Goal: Information Seeking & Learning: Learn about a topic

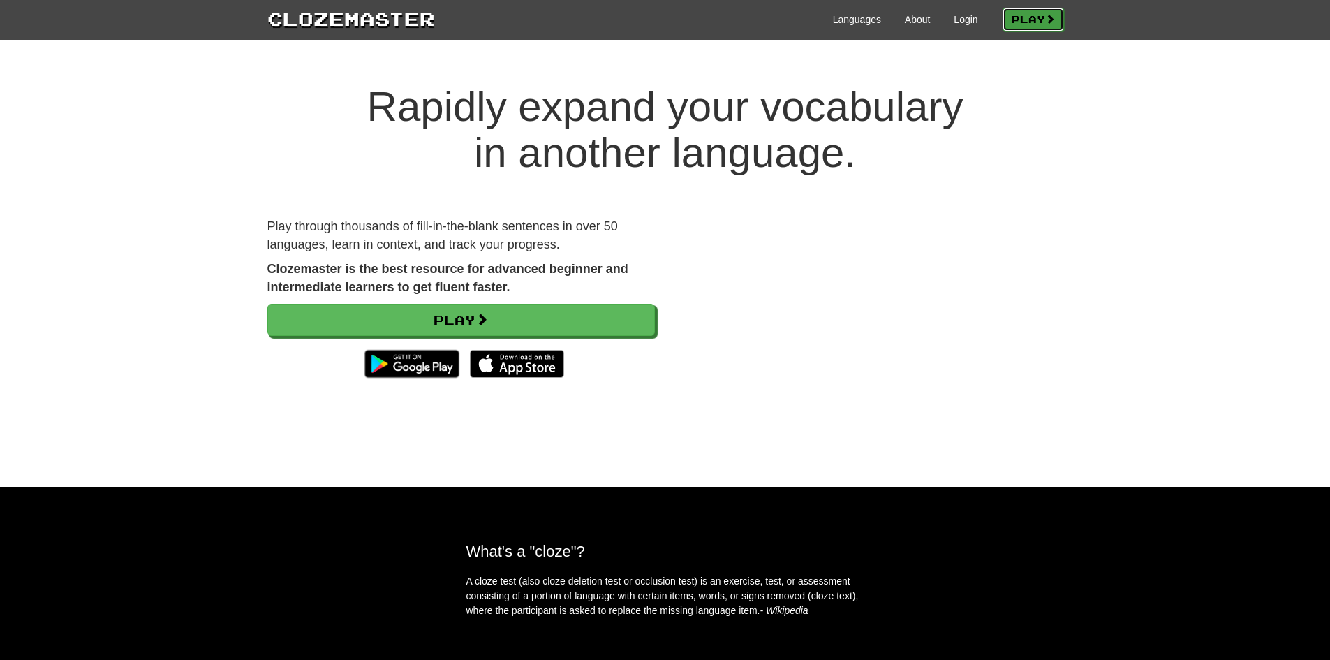
click at [1005, 14] on link "Play" at bounding box center [1033, 20] width 61 height 24
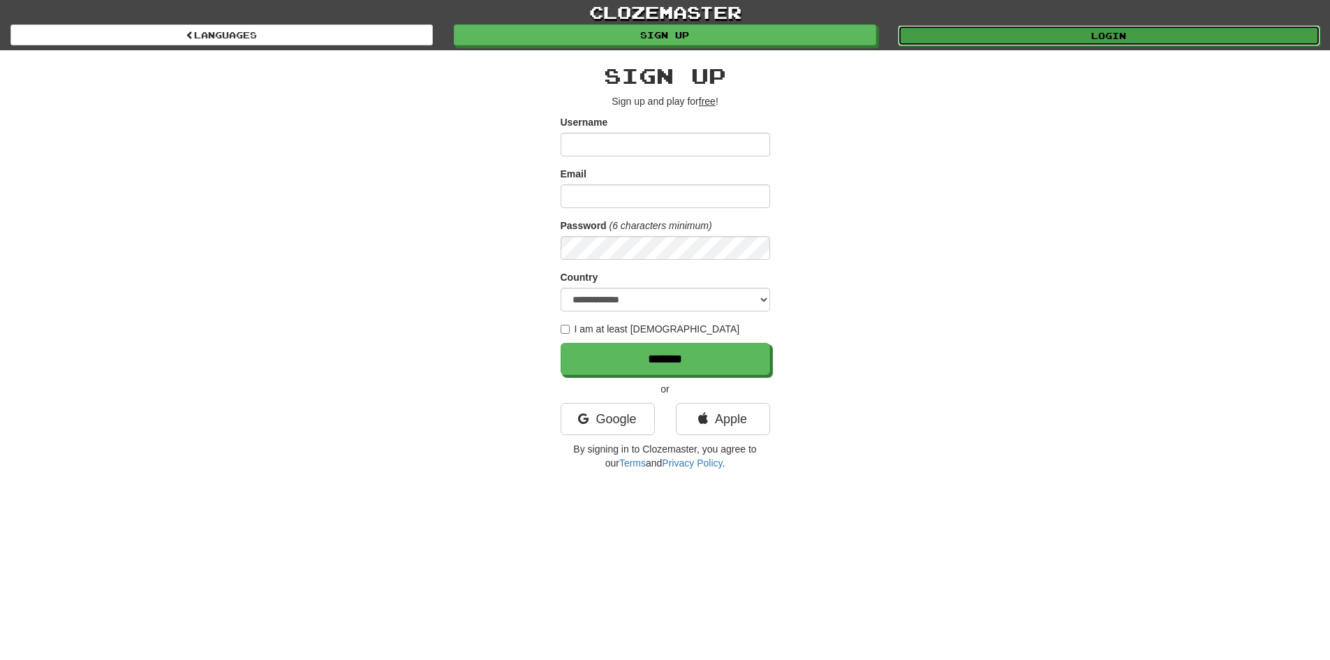
click at [1005, 34] on link "Login" at bounding box center [1109, 35] width 422 height 21
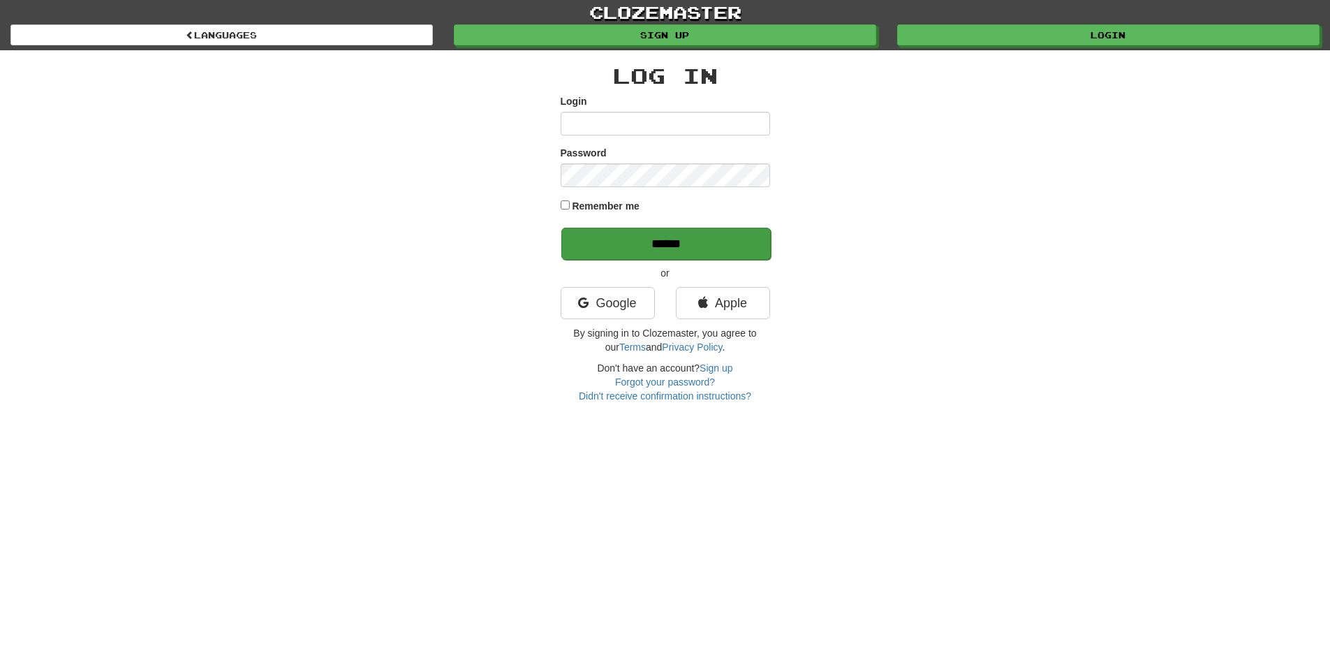
type input "*******"
click at [689, 244] on input "******" at bounding box center [665, 244] width 209 height 32
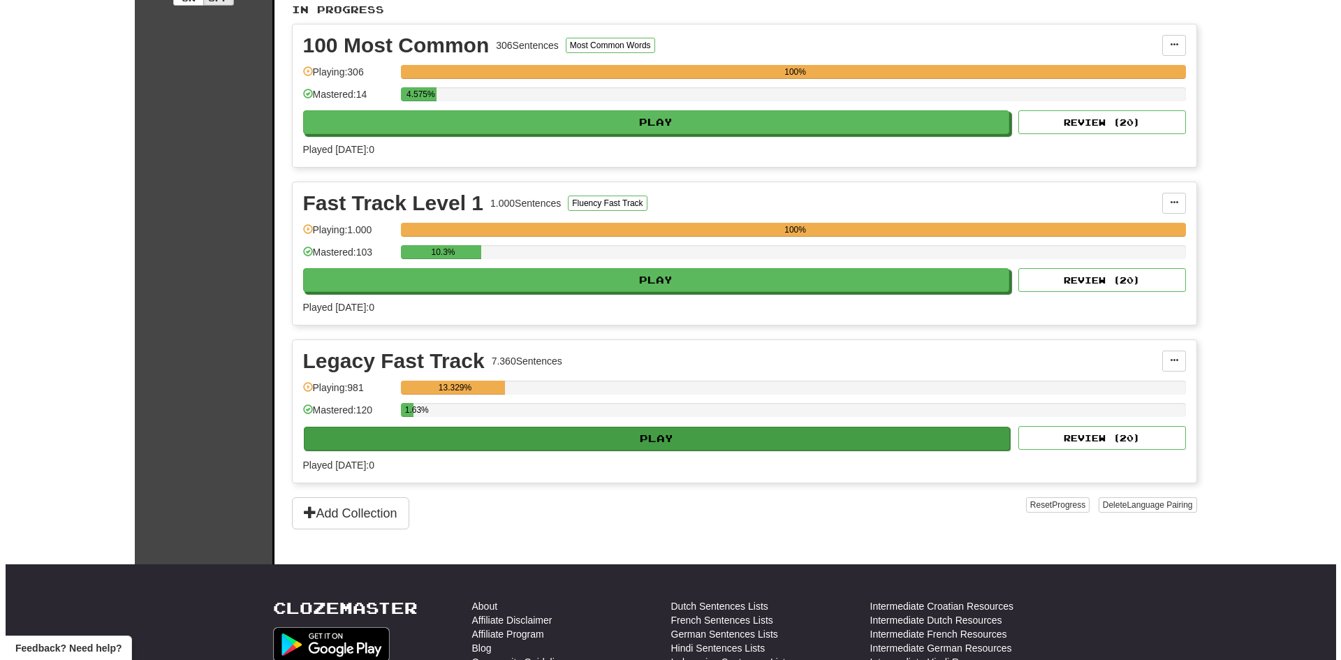
scroll to position [326, 0]
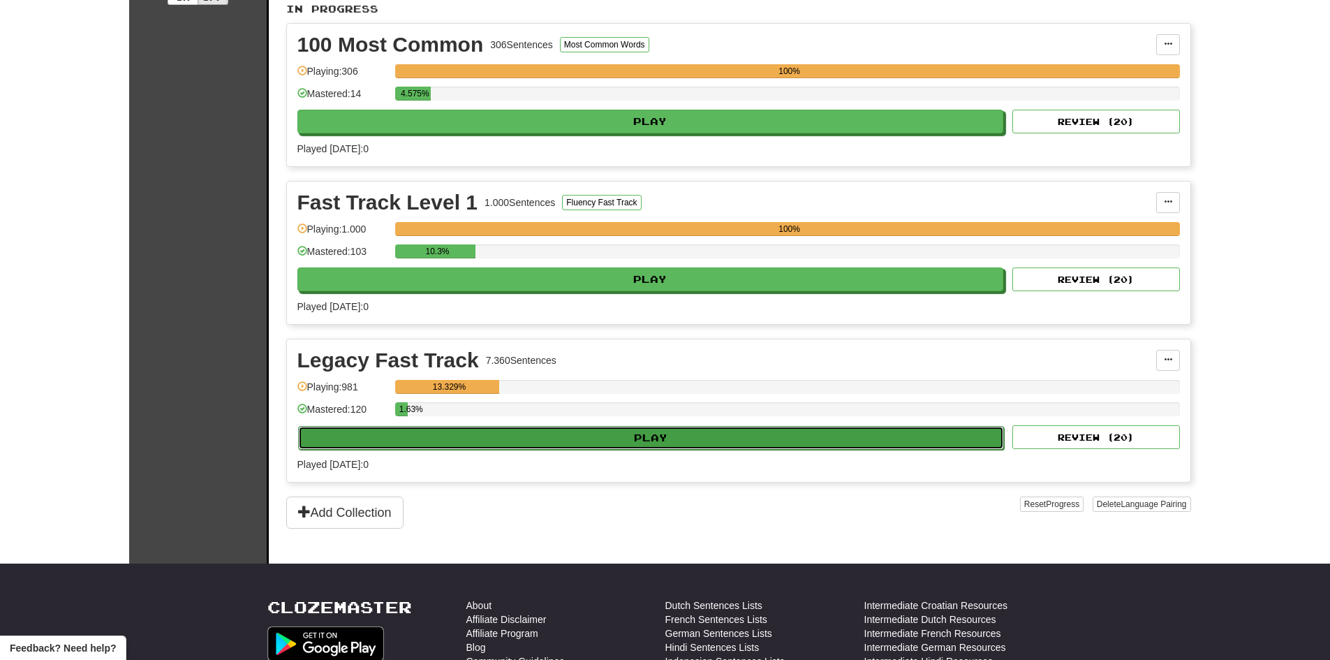
click at [706, 434] on button "Play" at bounding box center [651, 438] width 707 height 24
select select "**"
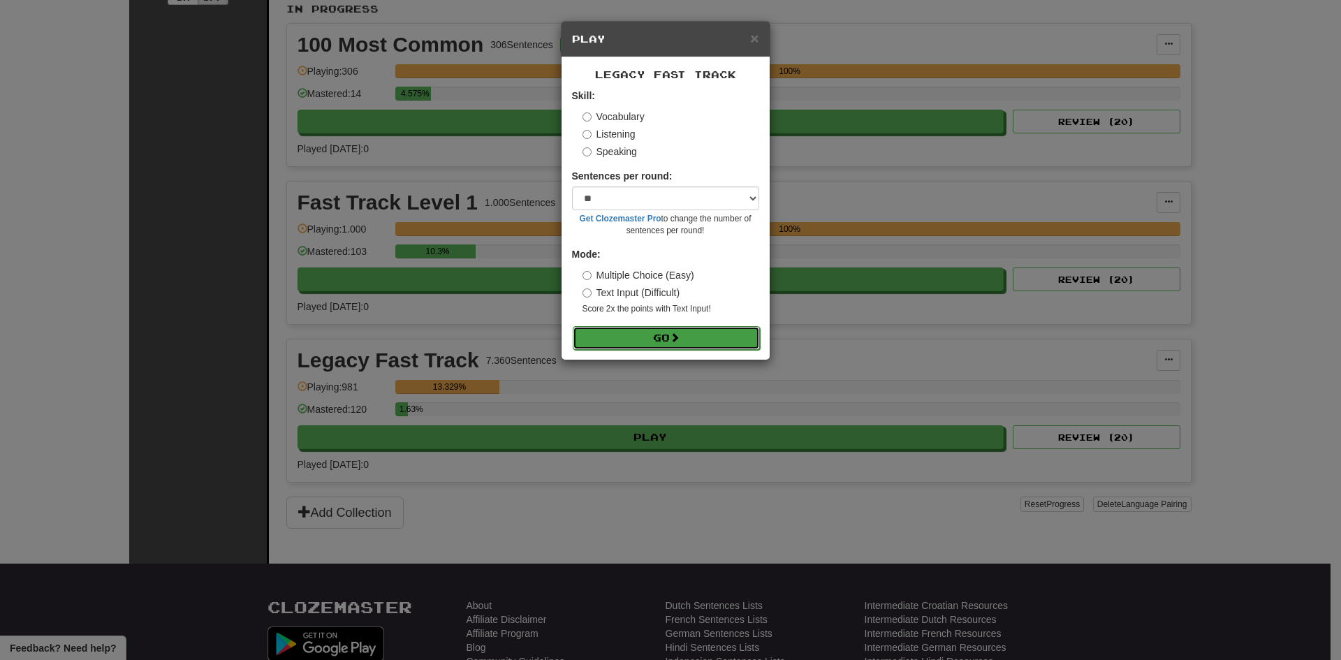
click at [700, 340] on button "Go" at bounding box center [666, 338] width 187 height 24
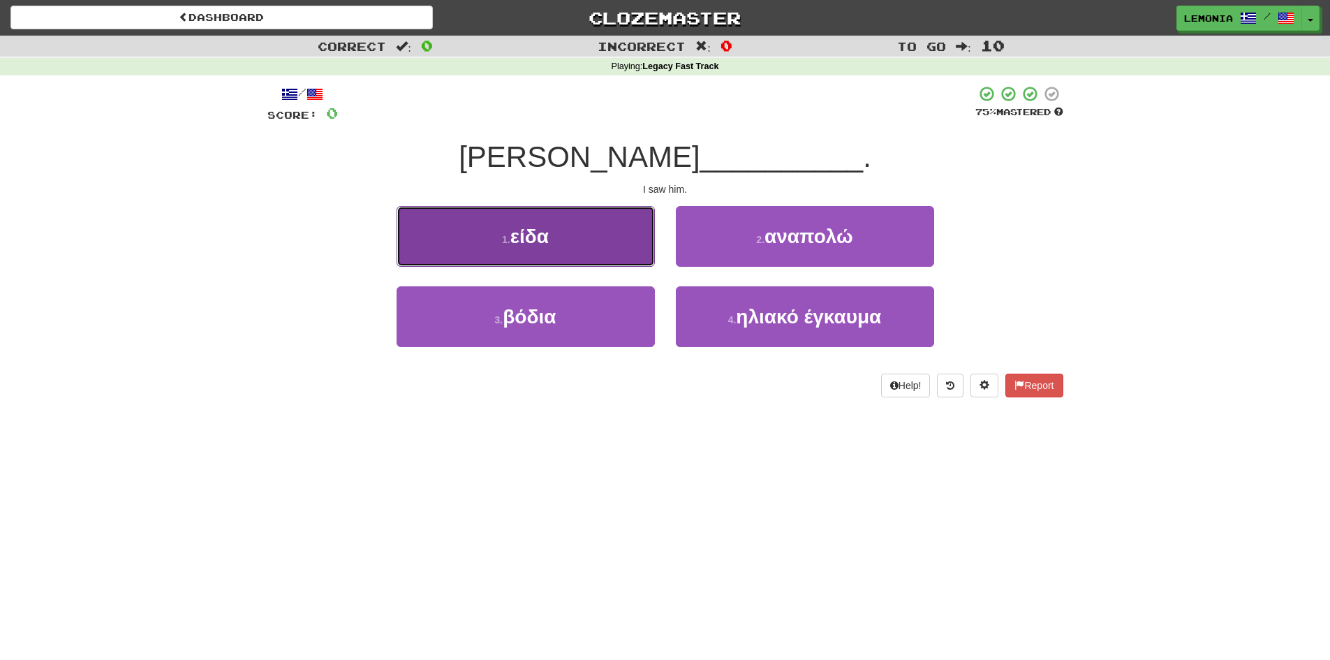
click at [591, 257] on button "1 . είδα" at bounding box center [526, 236] width 258 height 61
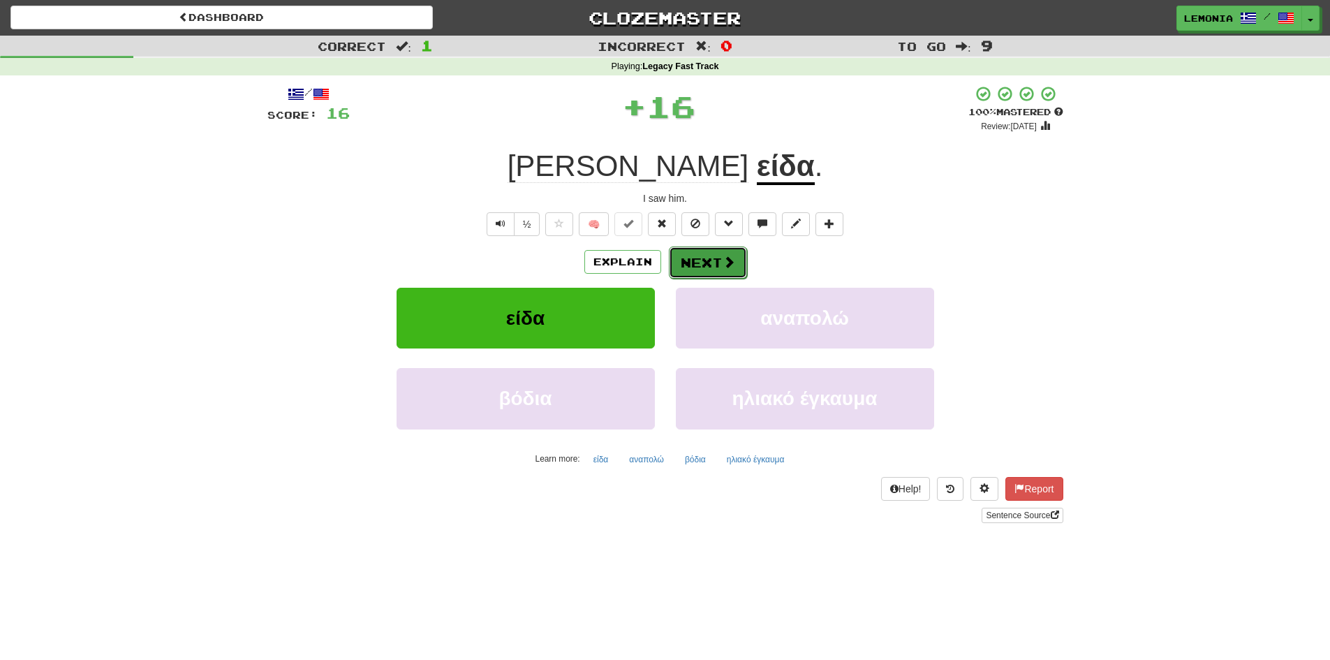
click at [721, 254] on button "Next" at bounding box center [708, 262] width 78 height 32
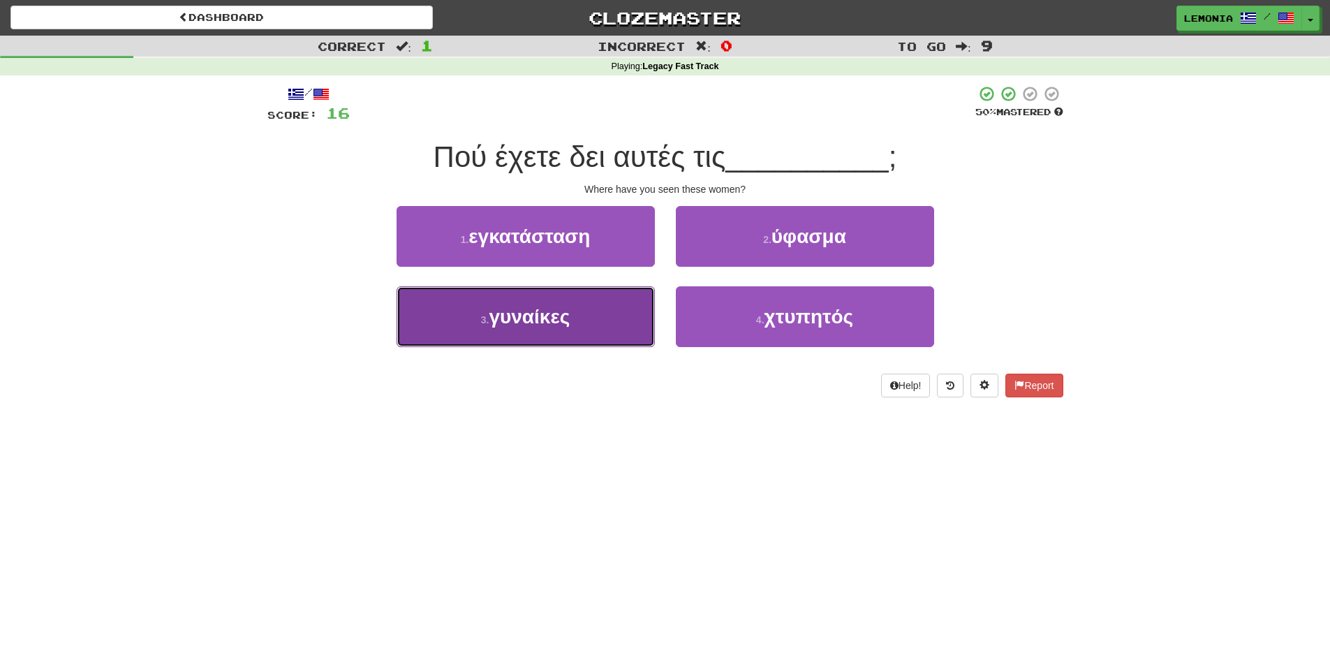
click at [526, 309] on span "γυναίκες" at bounding box center [529, 317] width 81 height 22
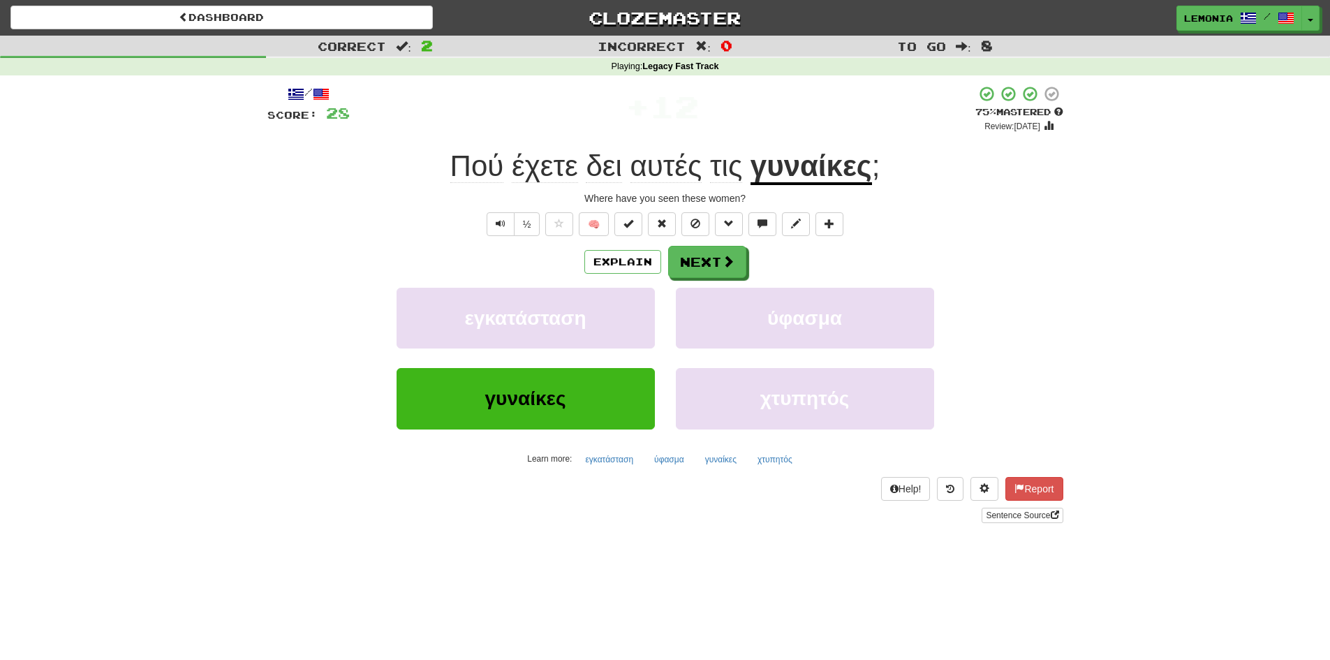
click at [692, 244] on div "/ Score: 28 + 12 75 % Mastered Review: [DATE] Πού έχετε δει αυτές τις γυναίκες …" at bounding box center [665, 304] width 796 height 438
click at [690, 259] on button "Next" at bounding box center [708, 262] width 78 height 32
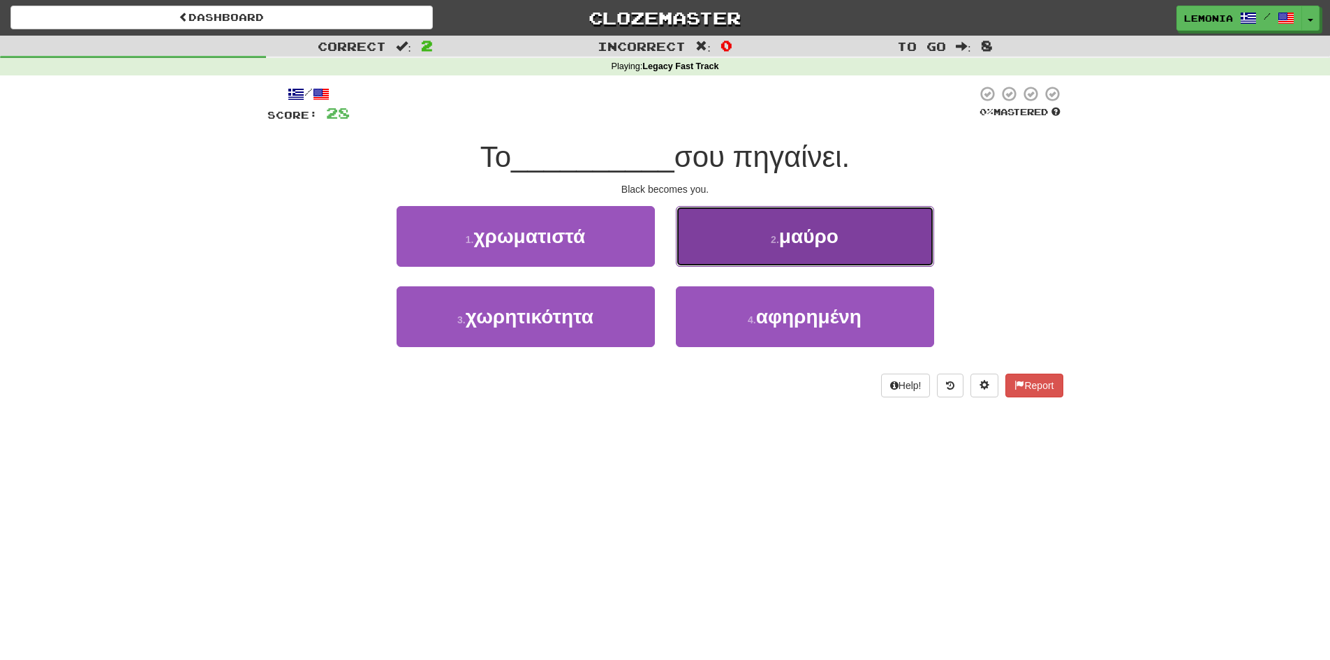
click at [860, 246] on button "2 . μαύρο" at bounding box center [805, 236] width 258 height 61
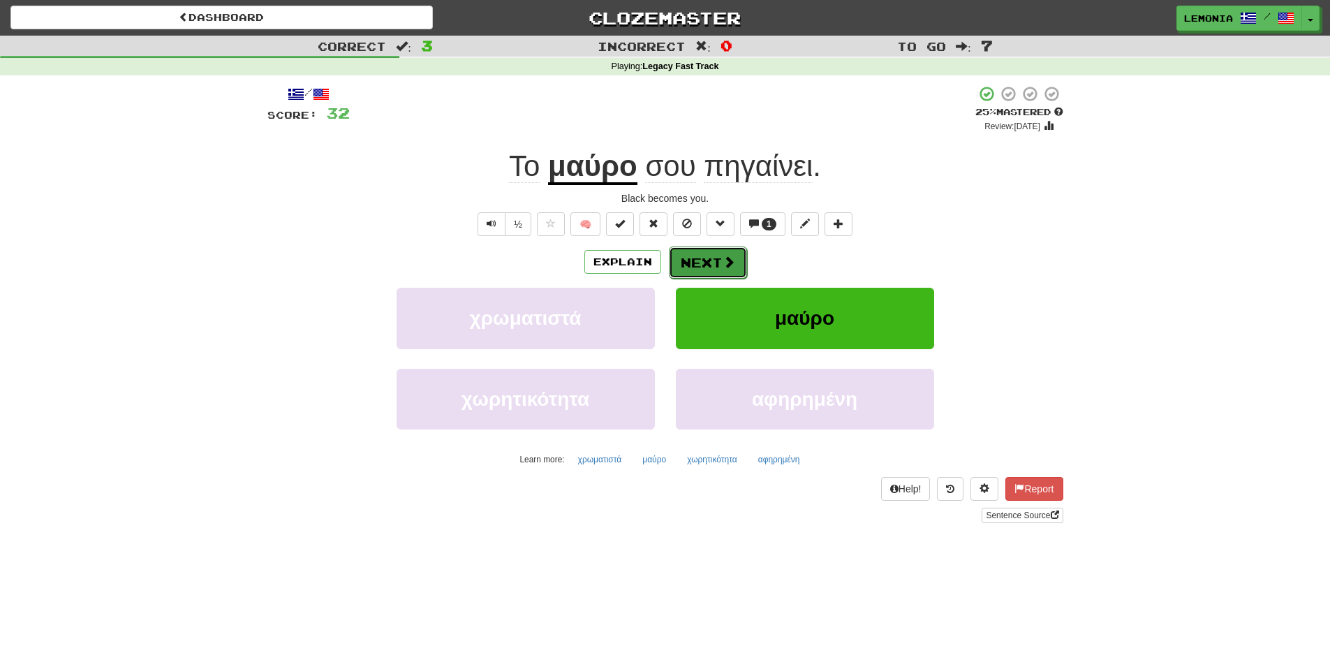
click at [714, 267] on button "Next" at bounding box center [708, 262] width 78 height 32
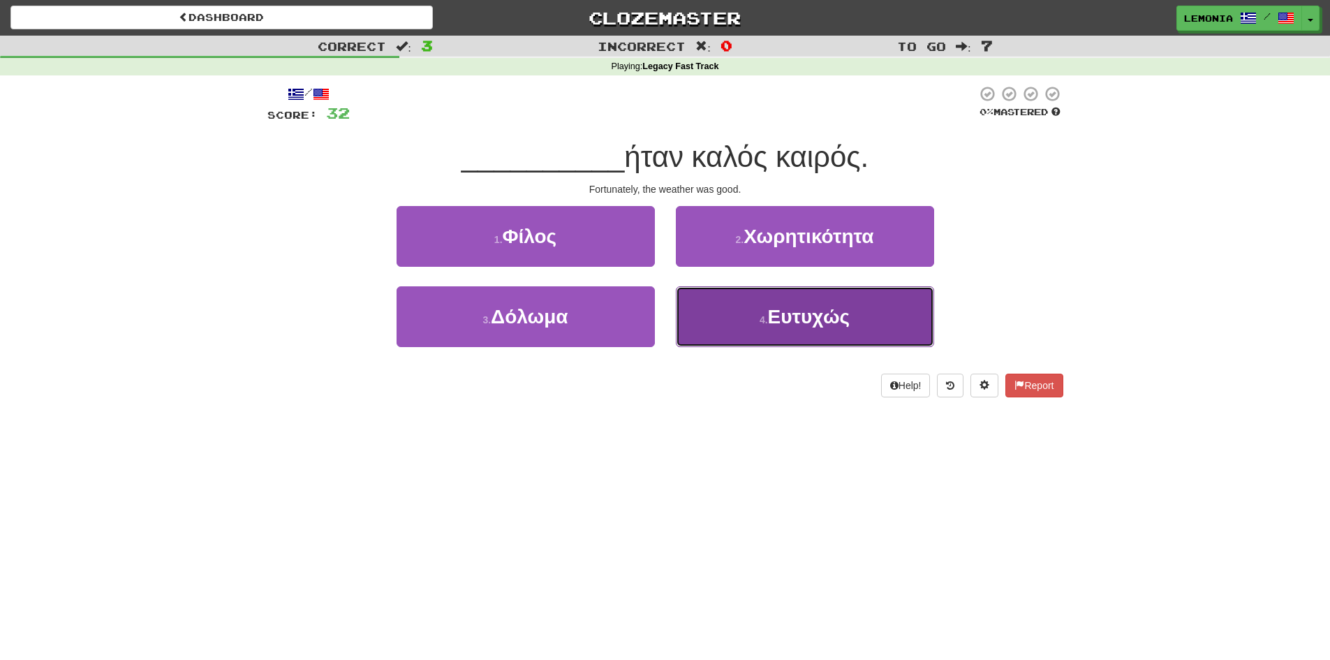
click at [879, 326] on button "4 . Ευτυχώς" at bounding box center [805, 316] width 258 height 61
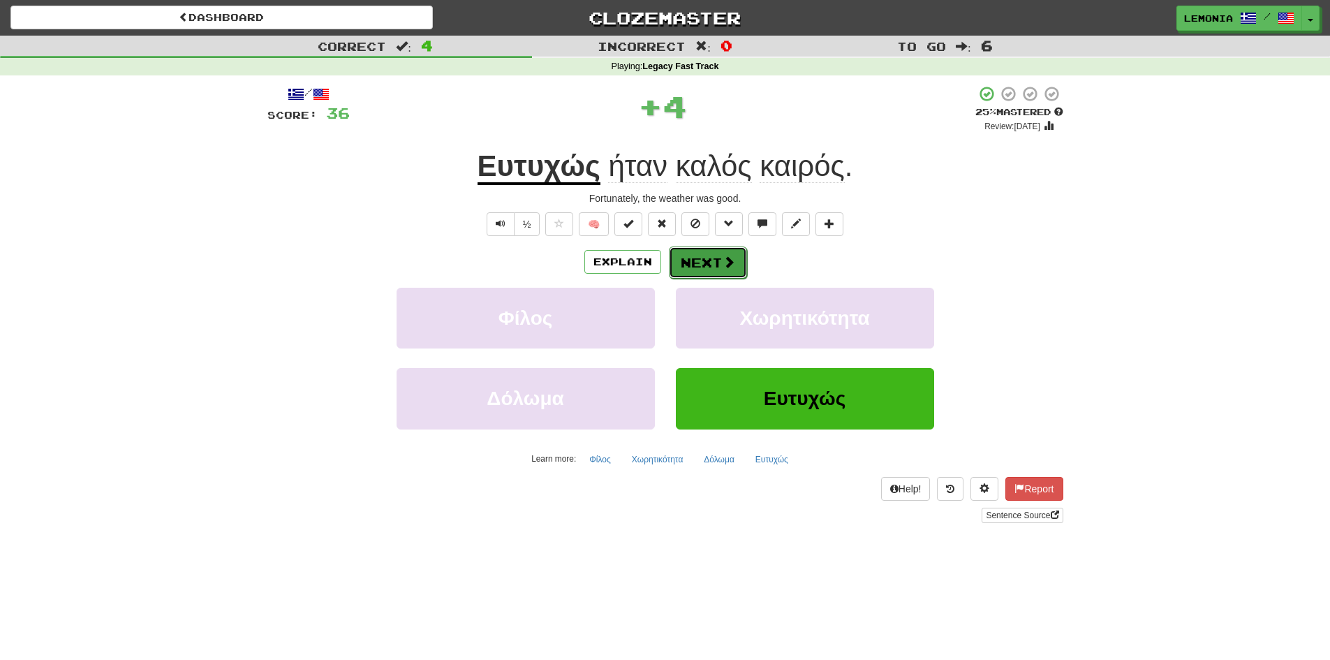
click at [709, 266] on button "Next" at bounding box center [708, 262] width 78 height 32
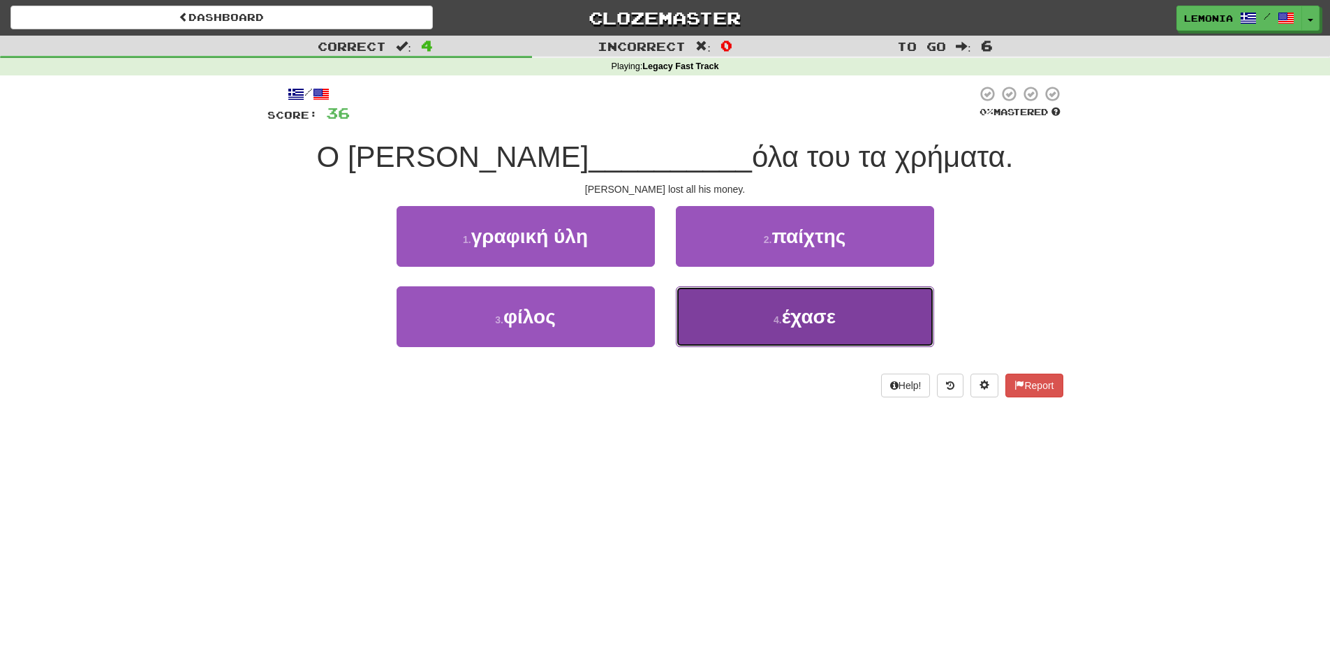
click at [809, 334] on button "4 . έχασε" at bounding box center [805, 316] width 258 height 61
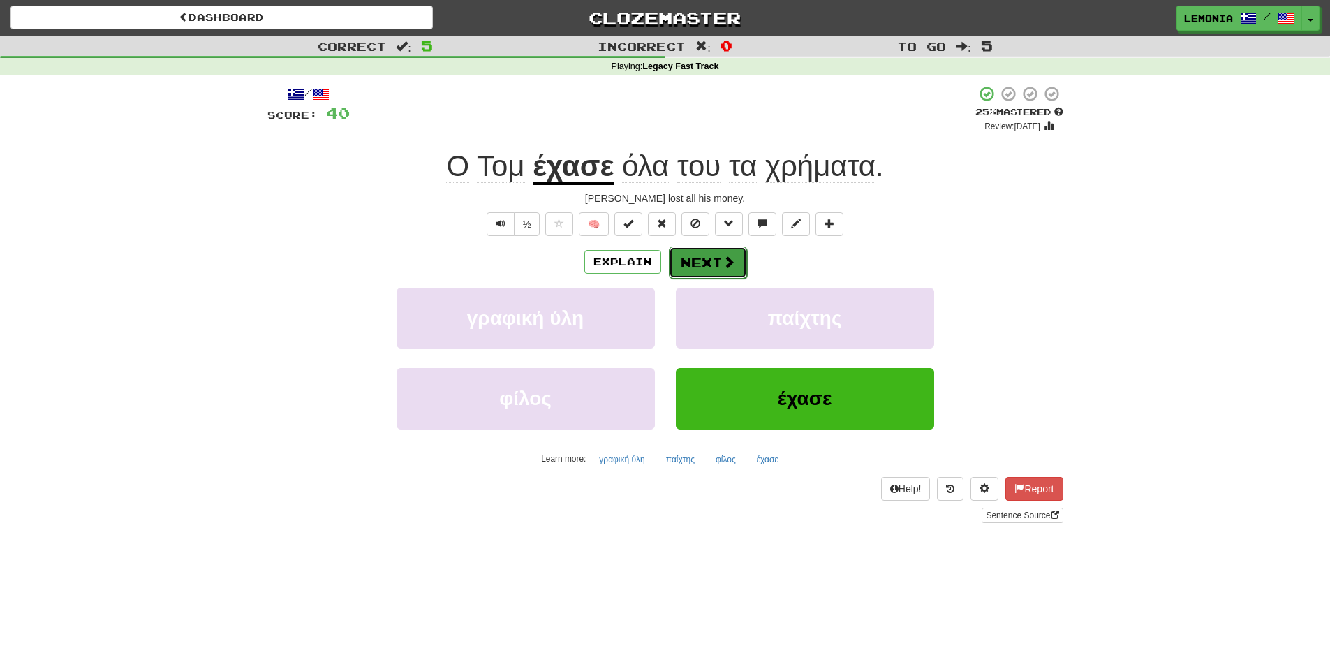
click at [717, 264] on button "Next" at bounding box center [708, 262] width 78 height 32
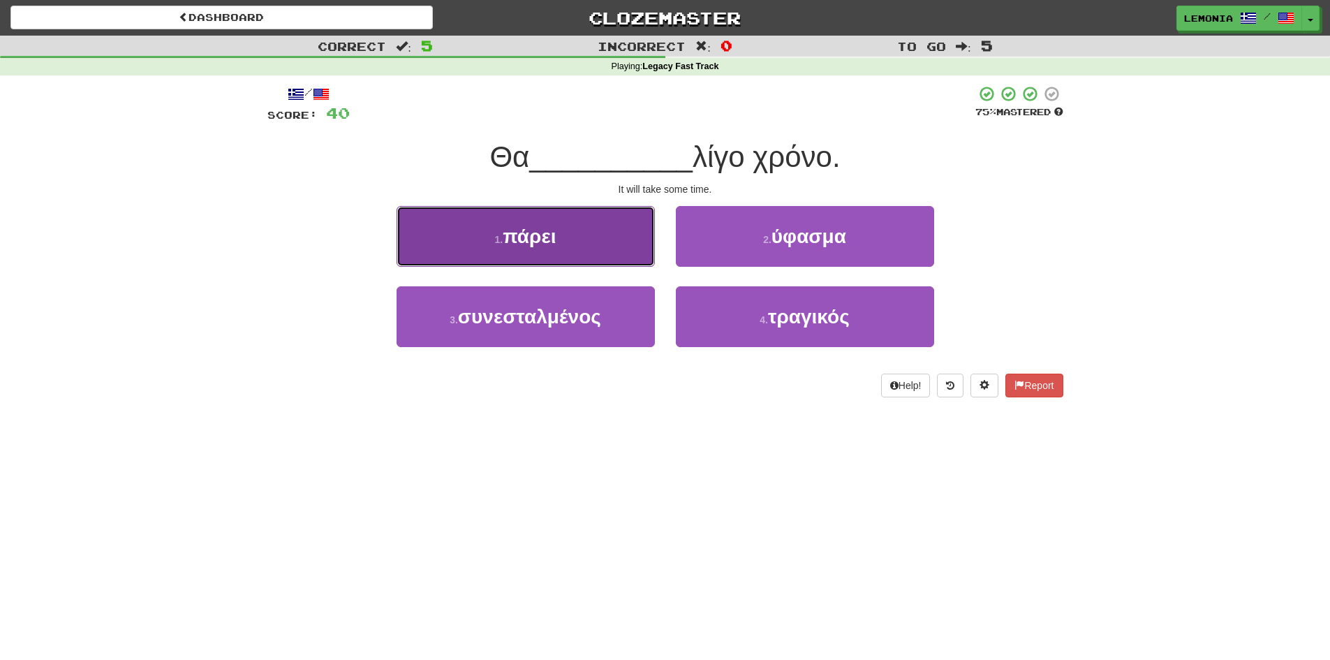
click at [589, 261] on button "1 . πάρει" at bounding box center [526, 236] width 258 height 61
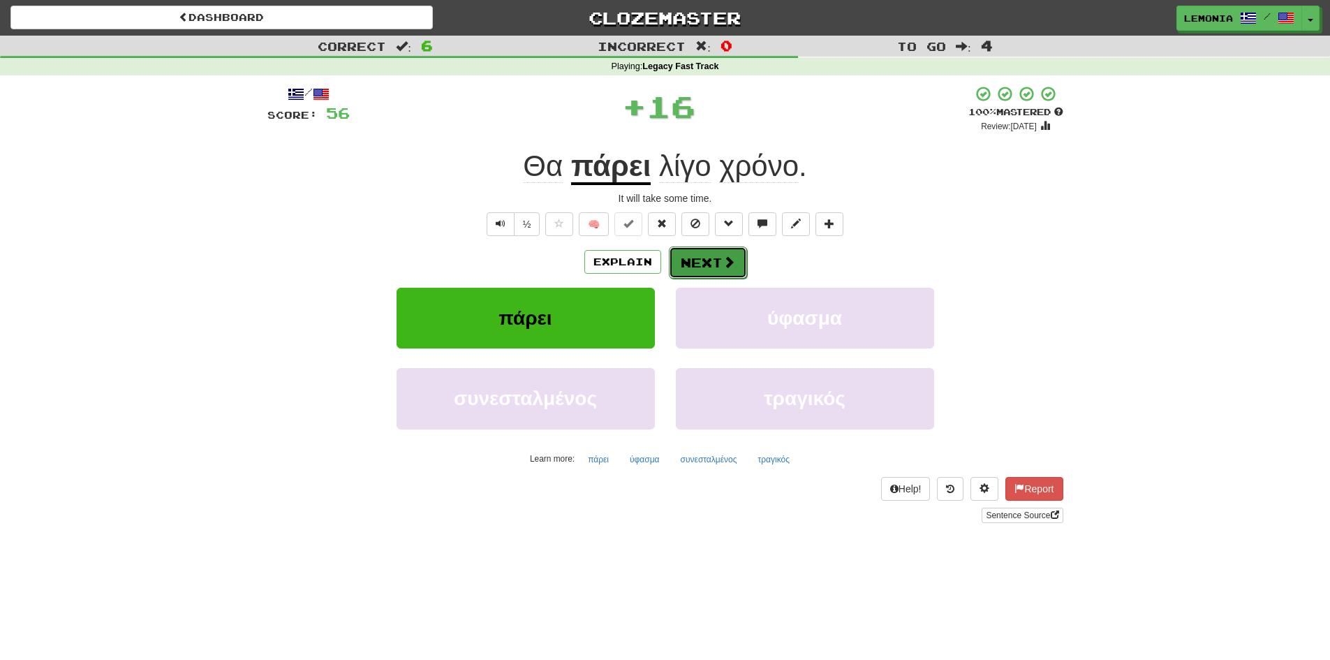
click at [693, 260] on button "Next" at bounding box center [708, 262] width 78 height 32
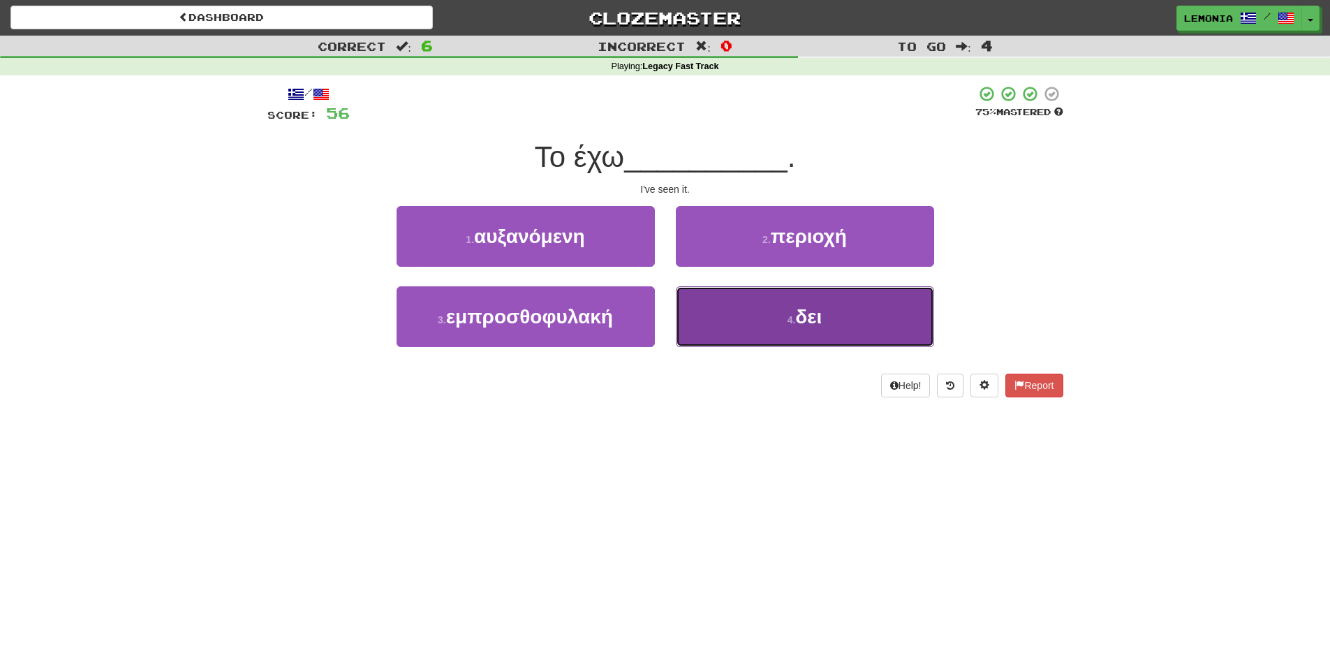
click at [895, 304] on button "4 . δει" at bounding box center [805, 316] width 258 height 61
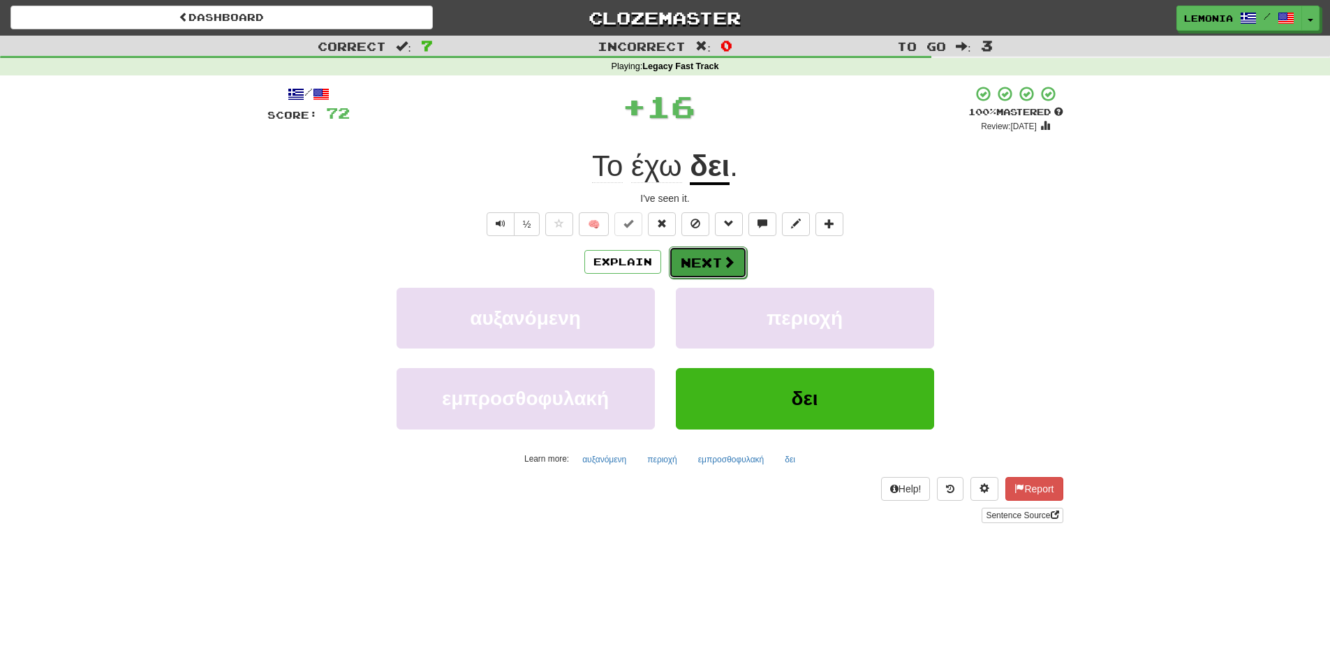
click at [681, 265] on button "Next" at bounding box center [708, 262] width 78 height 32
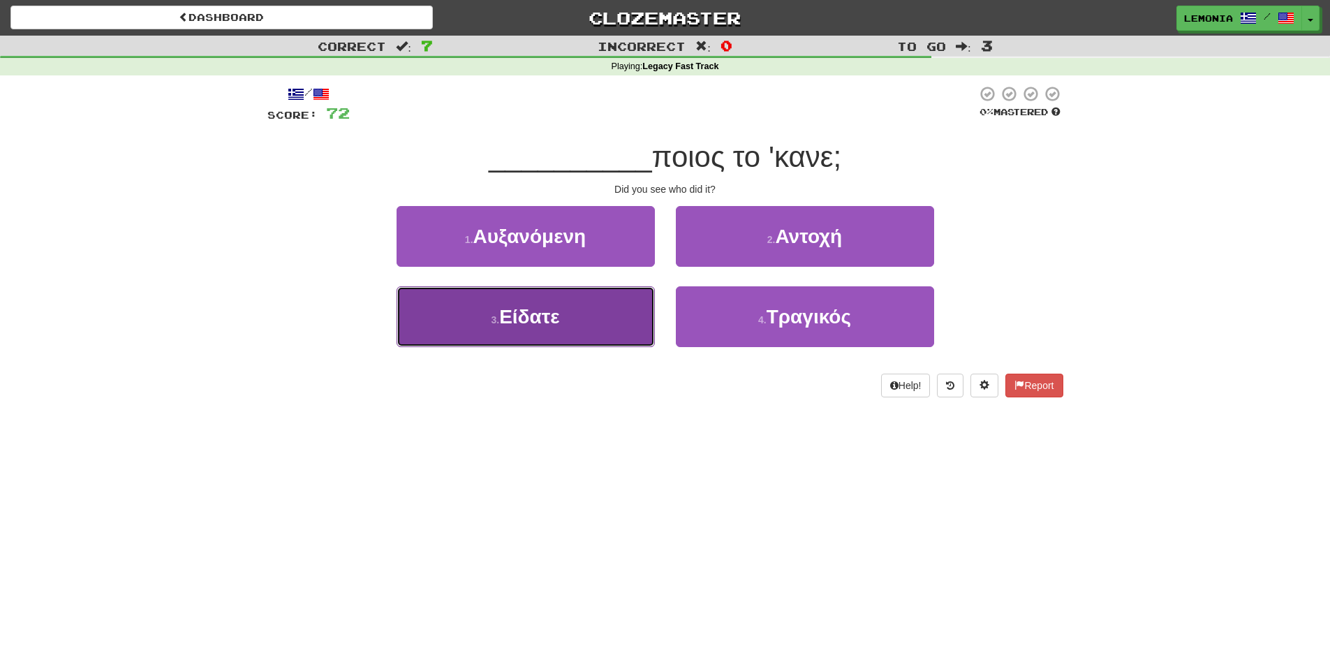
click at [597, 318] on button "3 . Είδατε" at bounding box center [526, 316] width 258 height 61
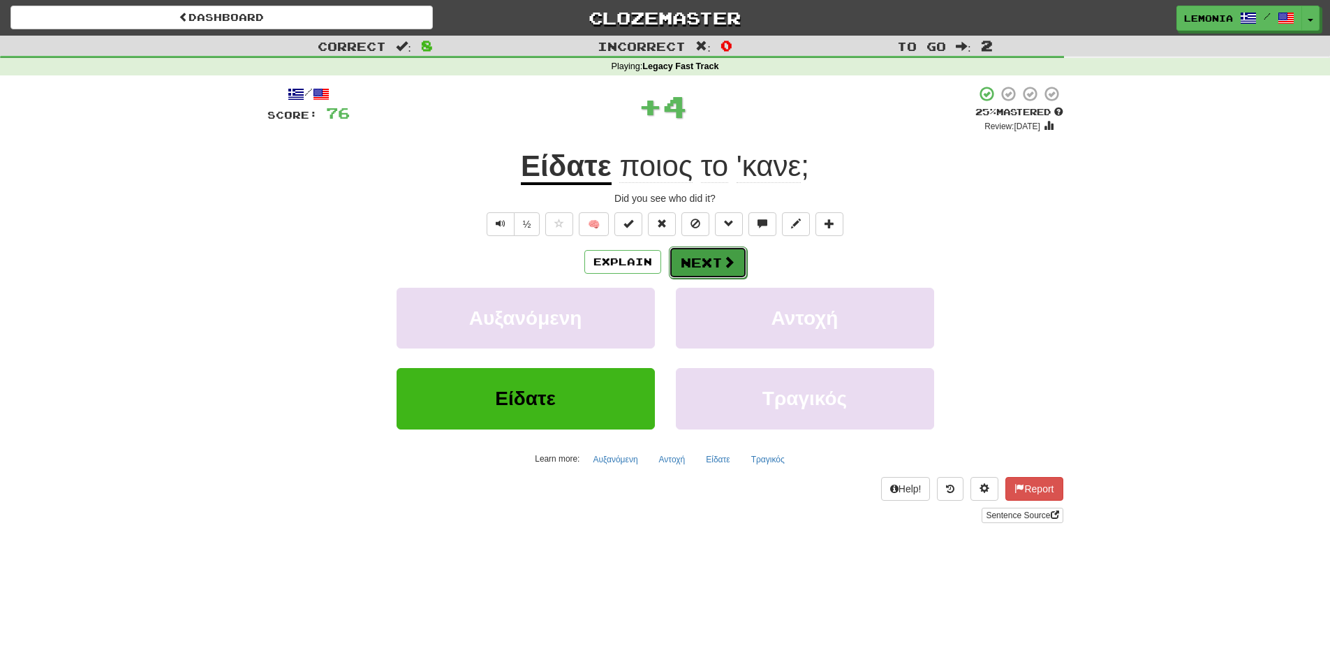
click at [700, 251] on button "Next" at bounding box center [708, 262] width 78 height 32
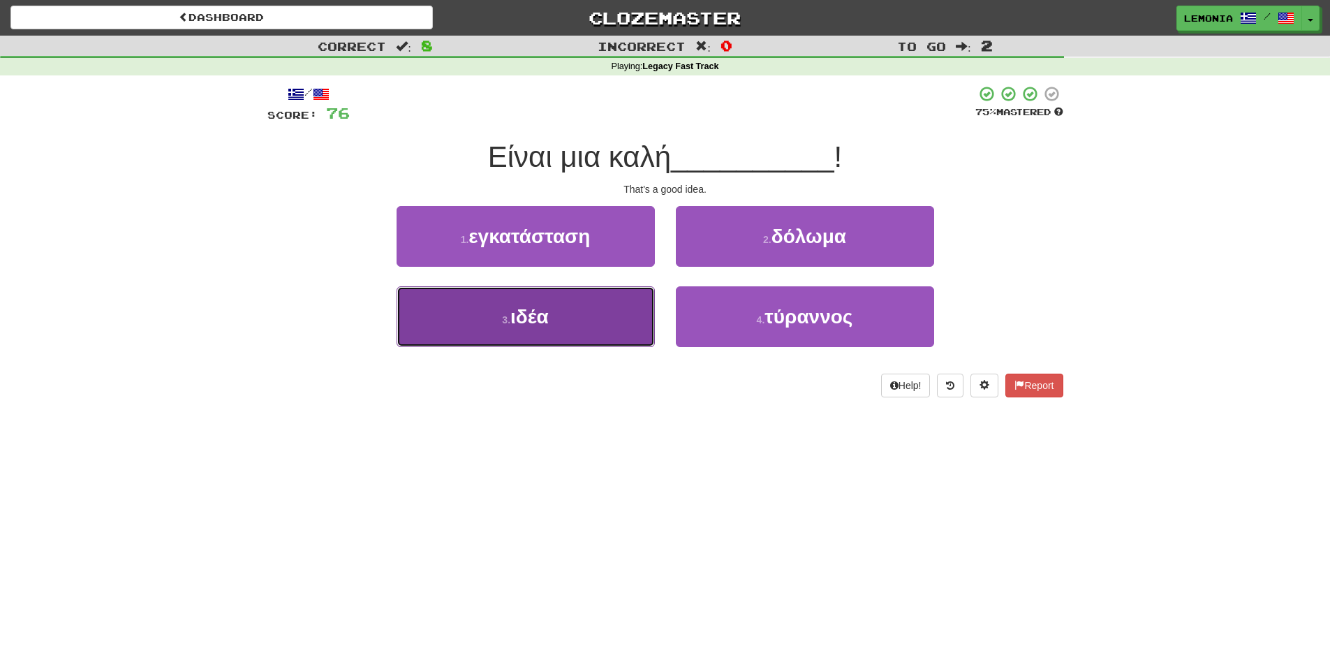
click at [544, 335] on button "3 . ιδέα" at bounding box center [526, 316] width 258 height 61
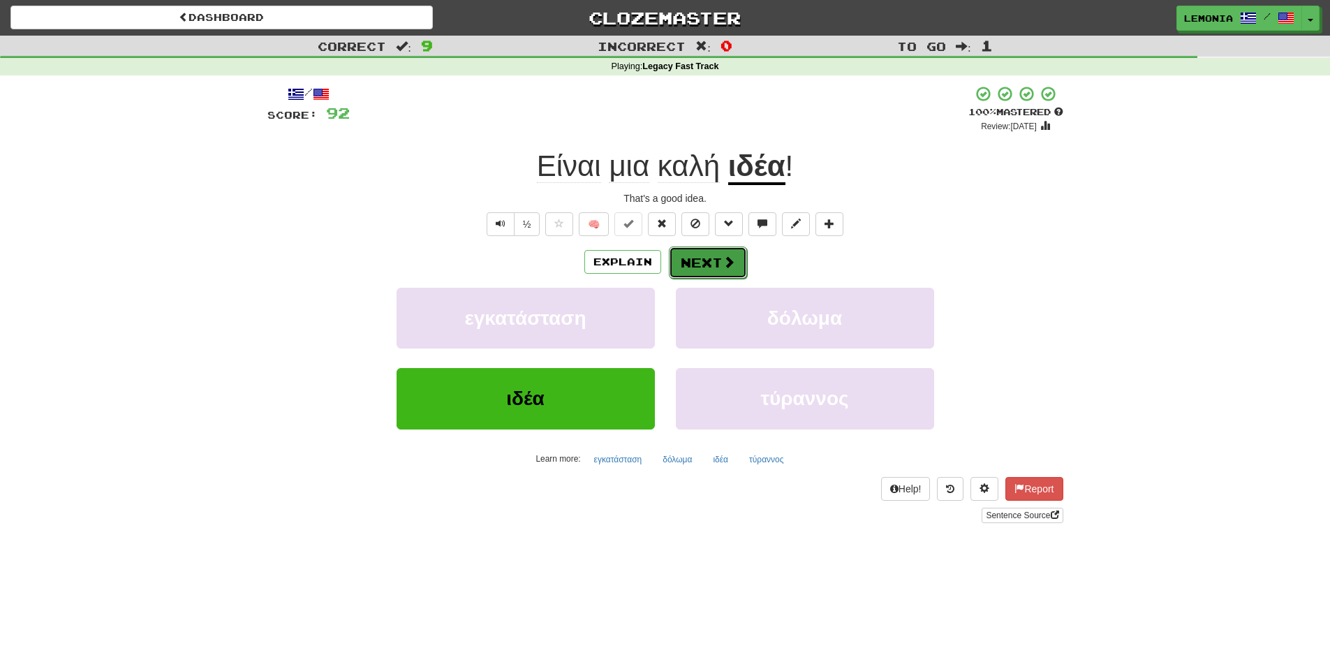
click at [744, 264] on button "Next" at bounding box center [708, 262] width 78 height 32
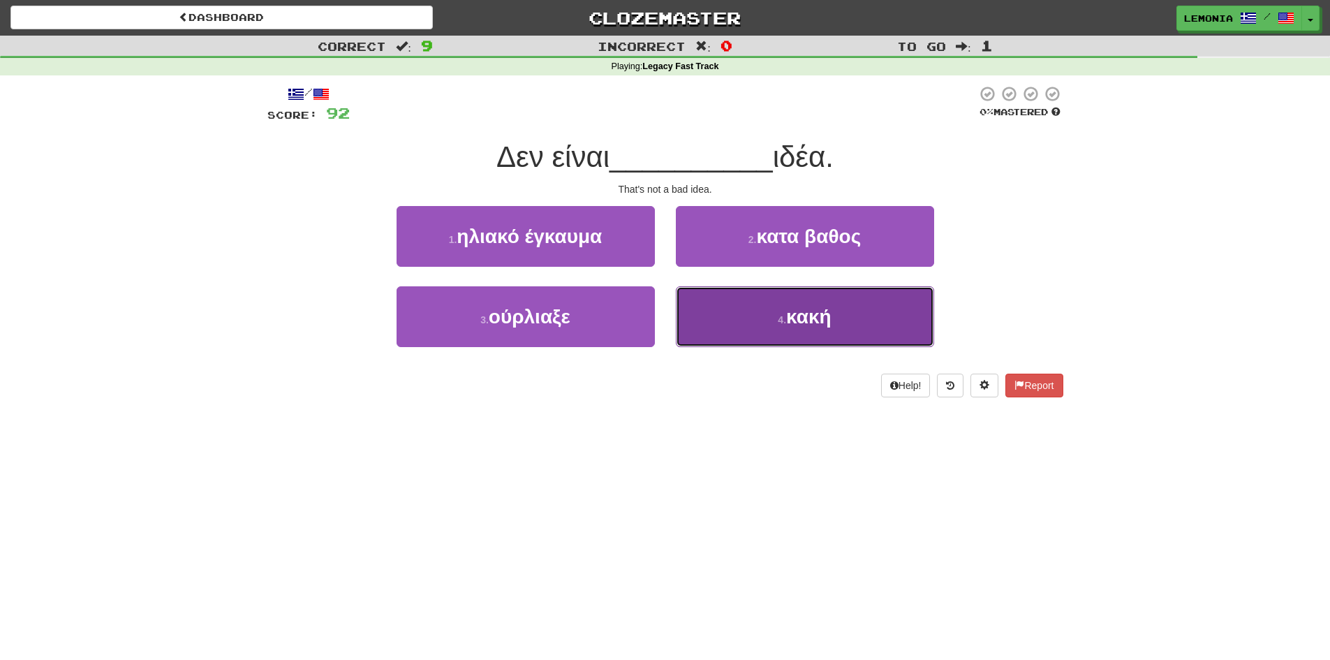
click at [905, 306] on button "4 . κακή" at bounding box center [805, 316] width 258 height 61
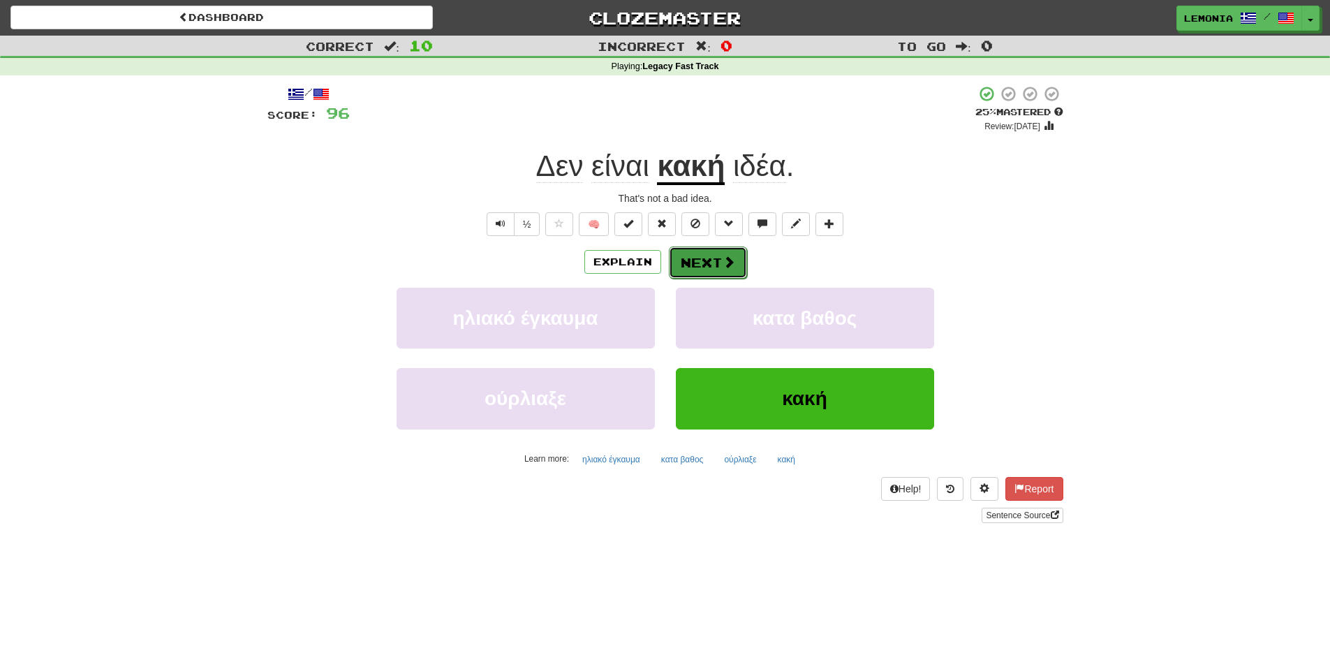
click at [713, 272] on button "Next" at bounding box center [708, 262] width 78 height 32
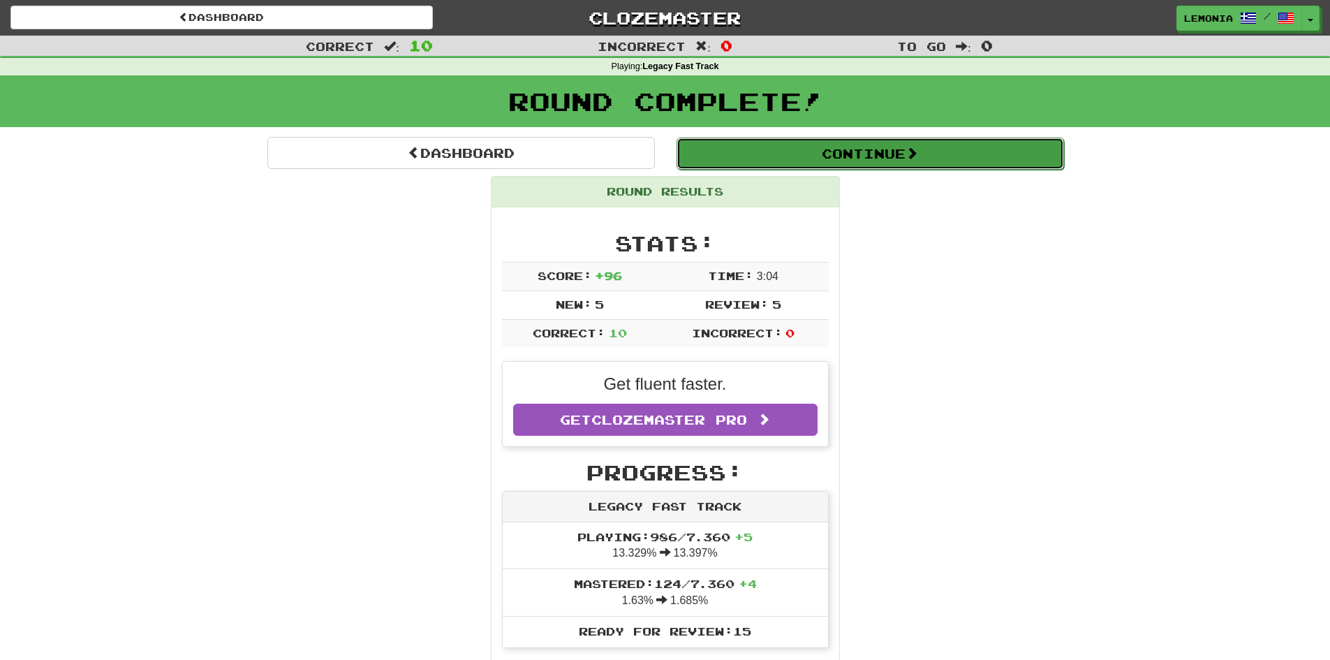
click at [878, 166] on button "Continue" at bounding box center [871, 154] width 388 height 32
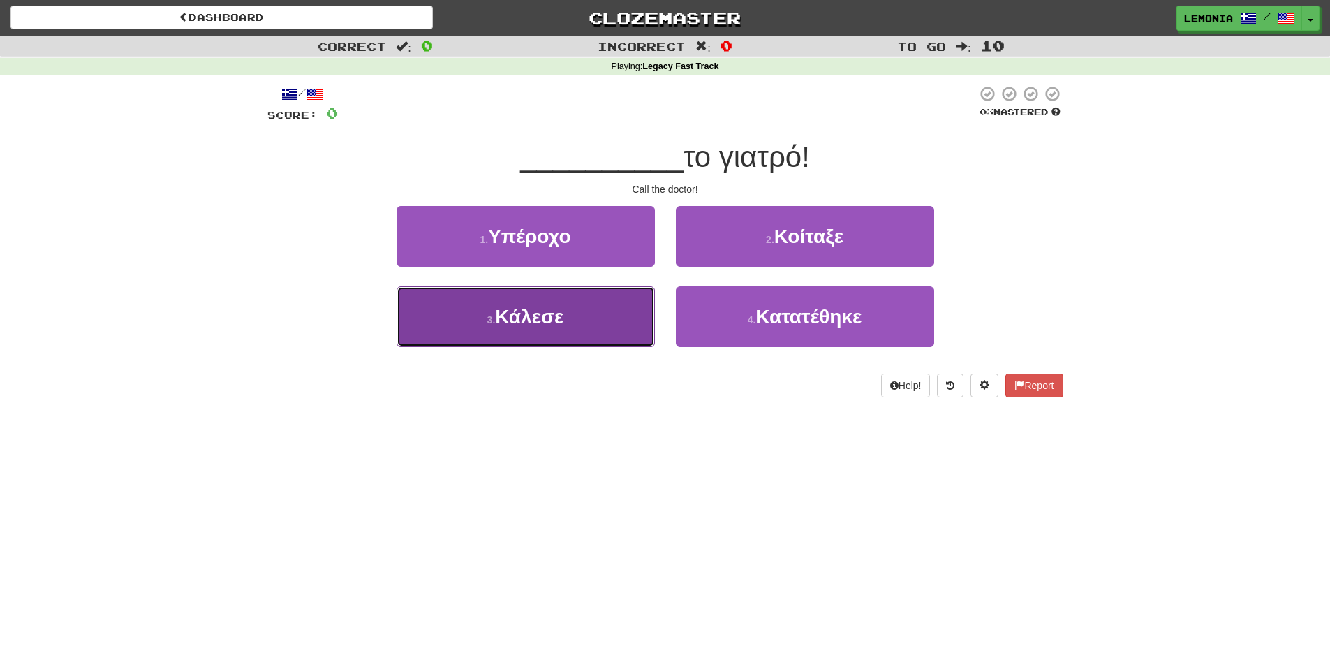
click at [582, 323] on button "3 . Κάλεσε" at bounding box center [526, 316] width 258 height 61
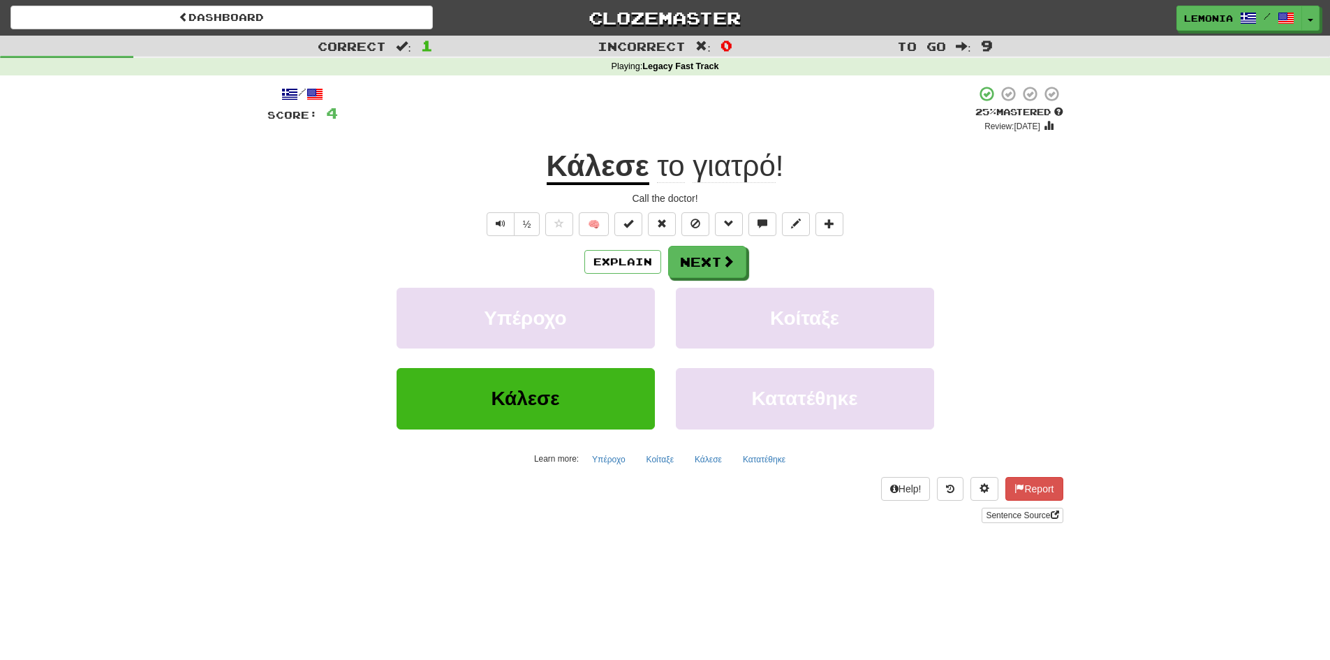
click at [608, 172] on u "Κάλεσε" at bounding box center [598, 167] width 103 height 36
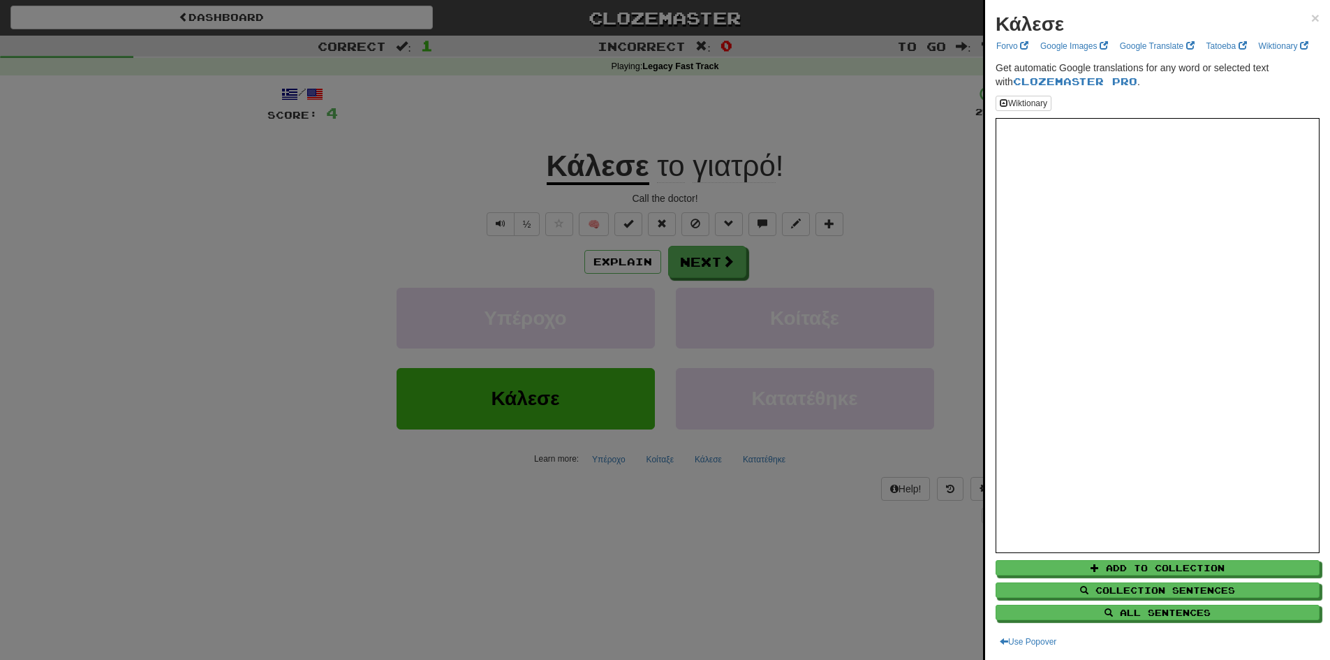
click at [704, 262] on div at bounding box center [665, 330] width 1330 height 660
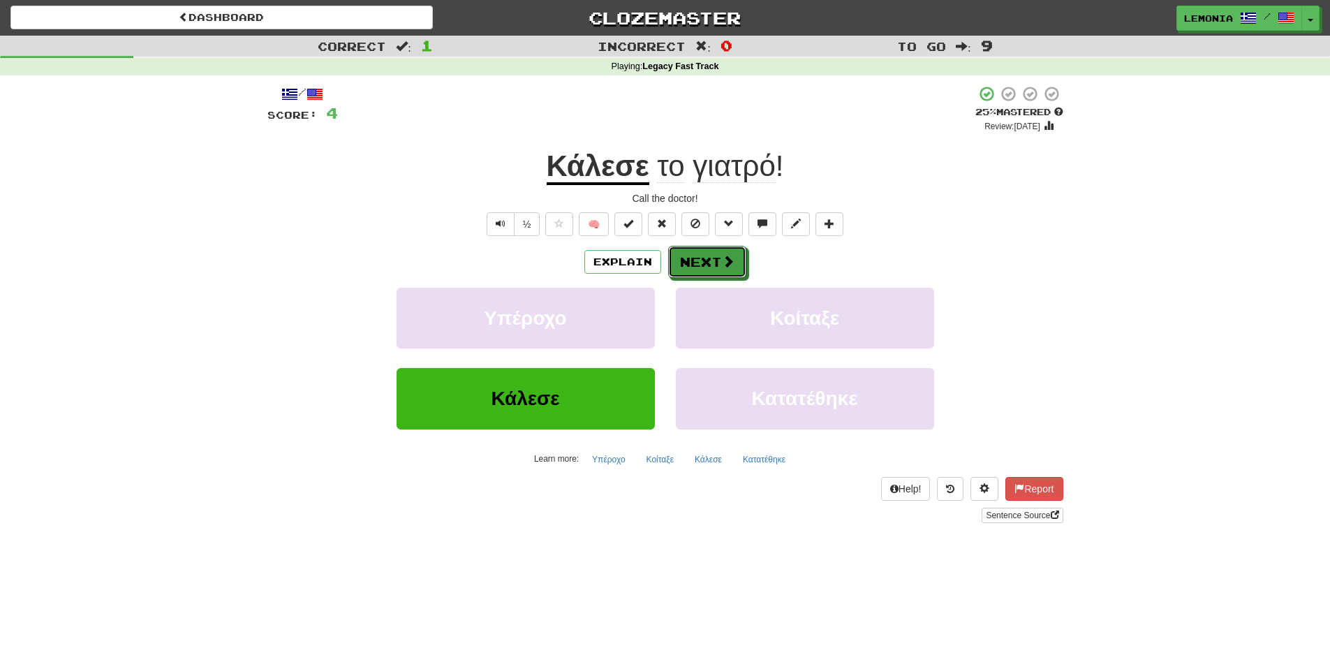
click at [704, 262] on button "Next" at bounding box center [707, 262] width 78 height 32
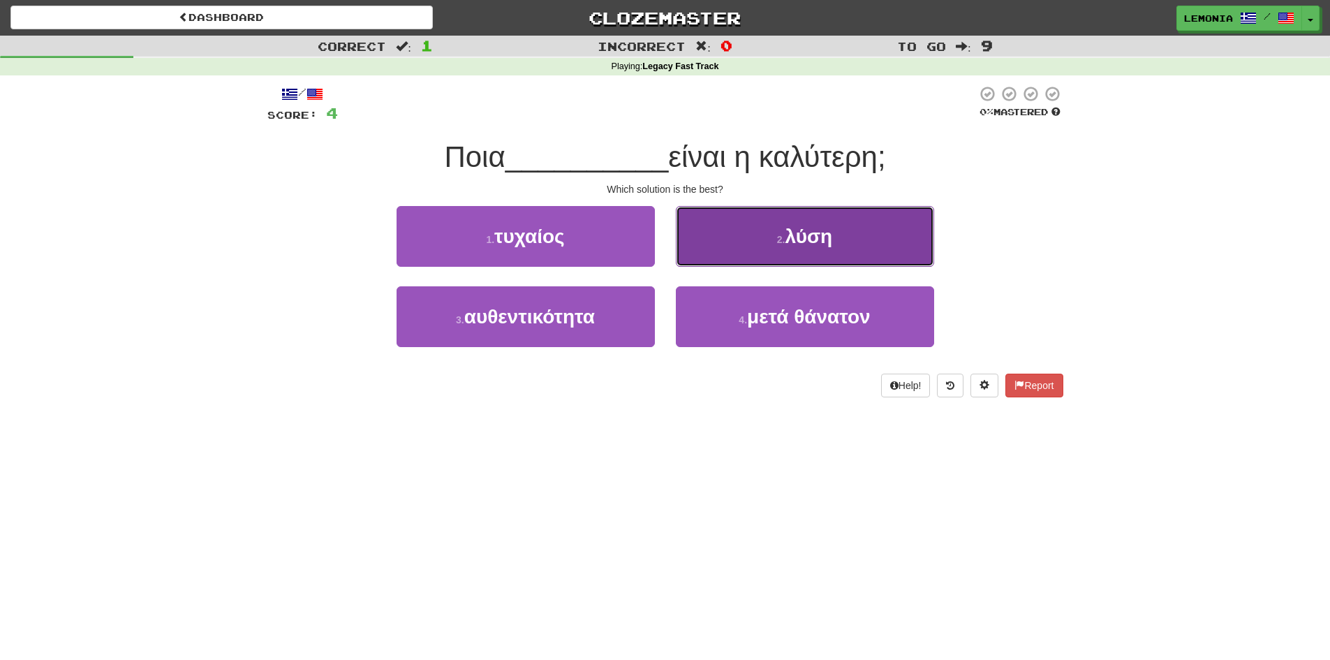
click at [855, 252] on button "2 . λύση" at bounding box center [805, 236] width 258 height 61
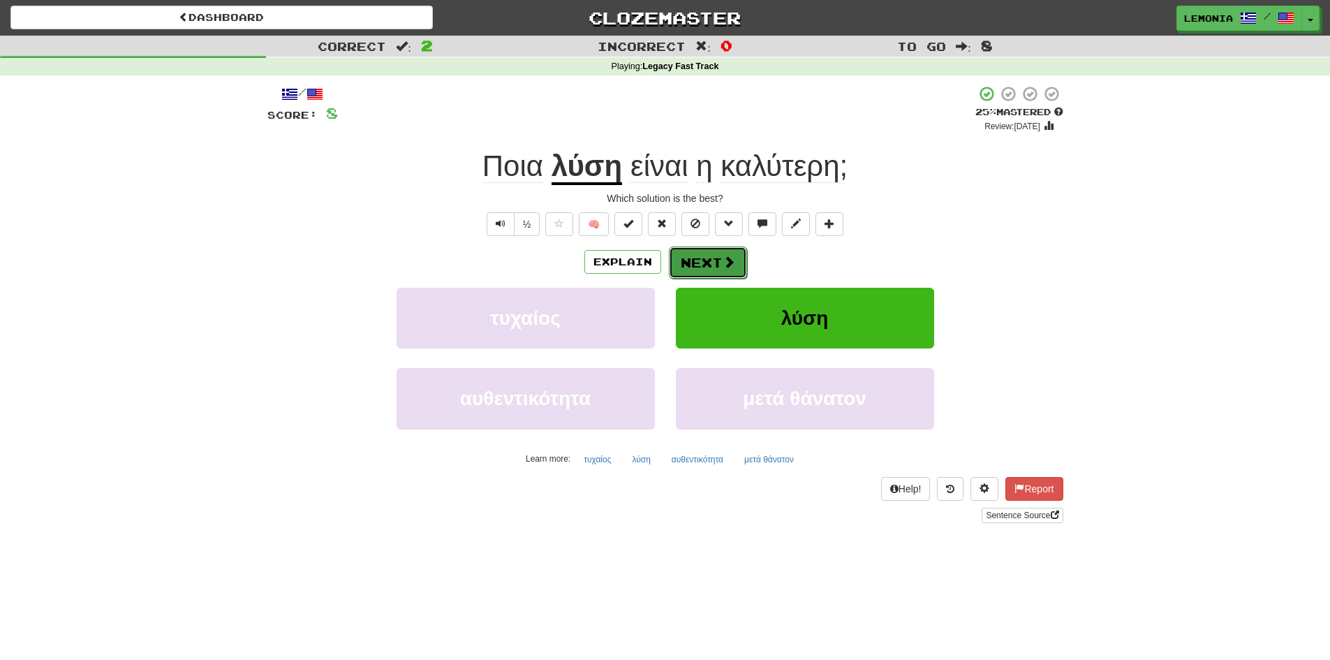
click at [706, 260] on button "Next" at bounding box center [708, 262] width 78 height 32
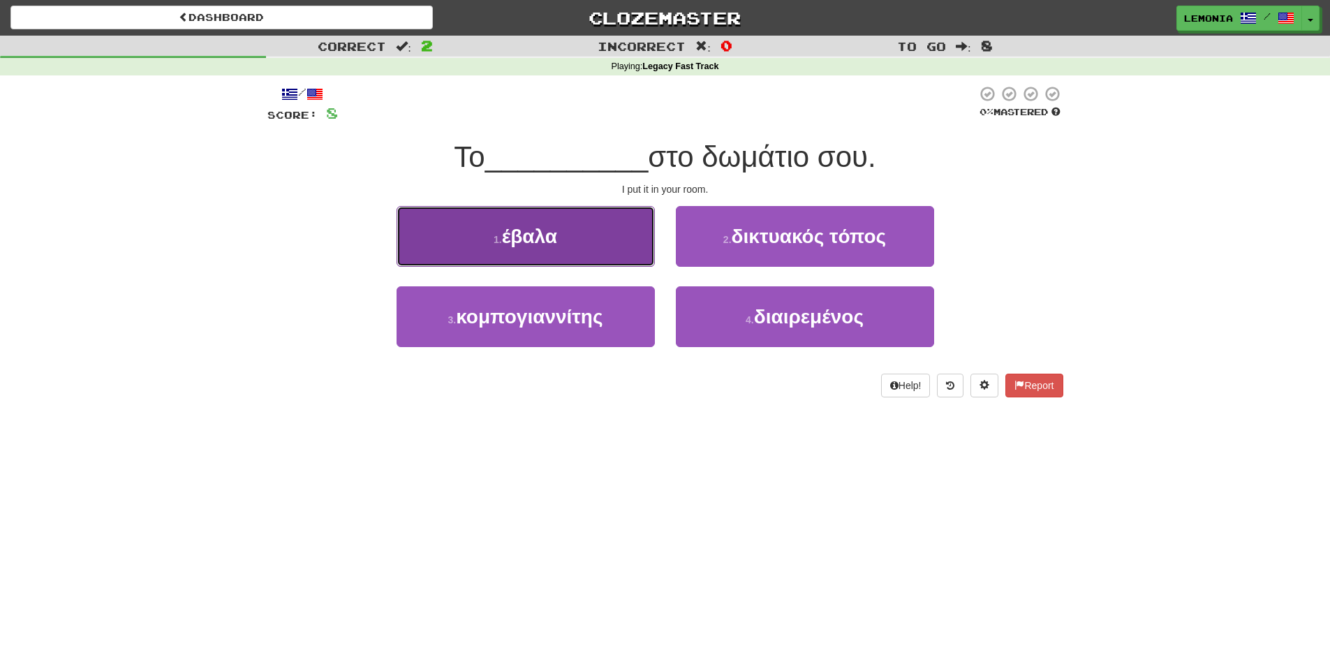
click at [579, 257] on button "1 . έβαλα" at bounding box center [526, 236] width 258 height 61
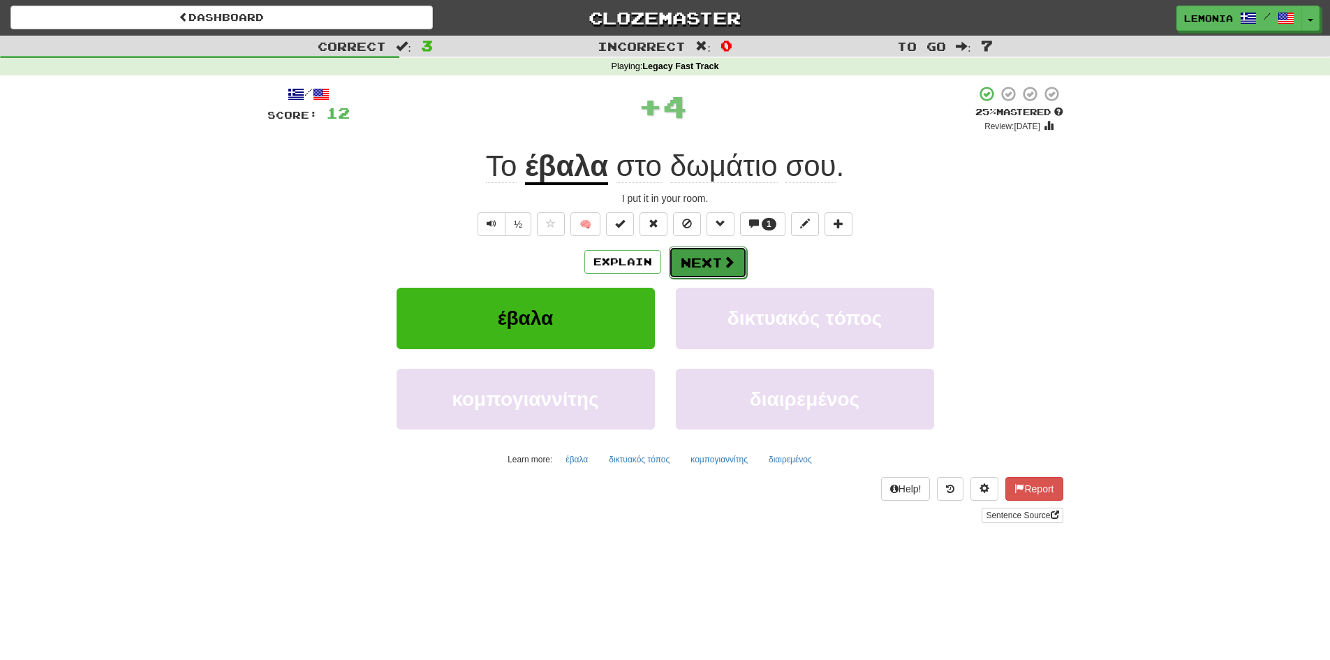
click at [720, 265] on button "Next" at bounding box center [708, 262] width 78 height 32
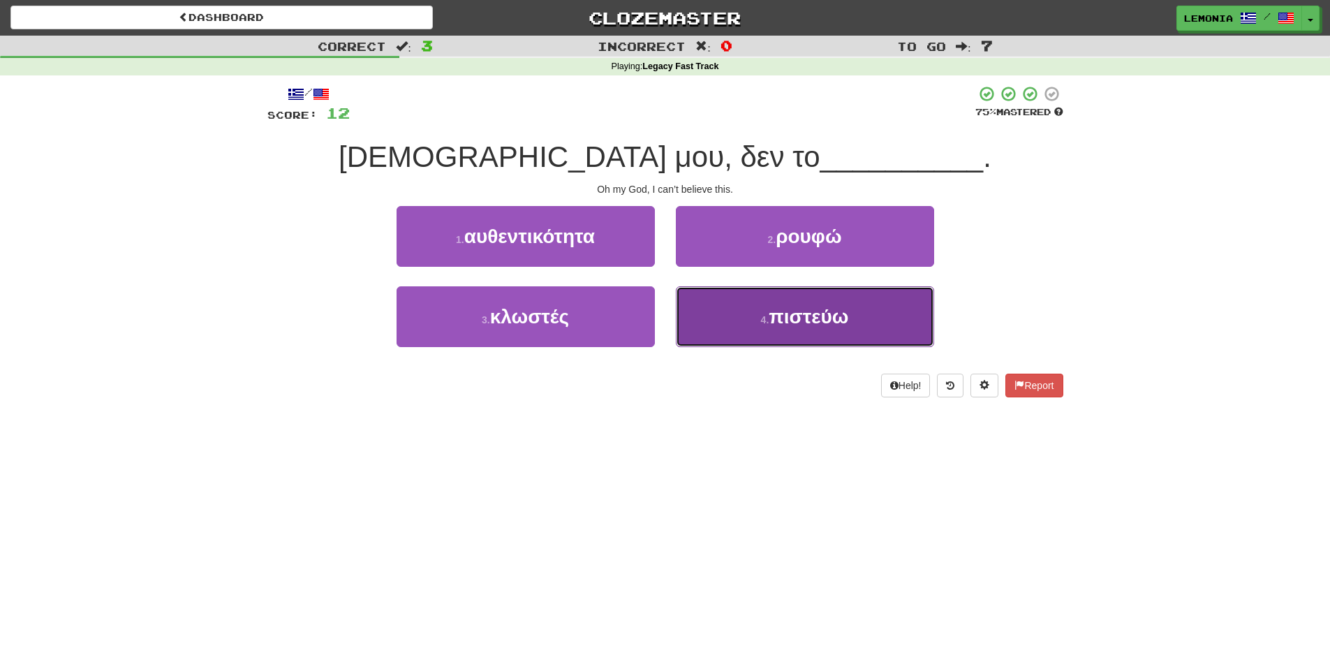
click at [870, 323] on button "4 . πιστεύω" at bounding box center [805, 316] width 258 height 61
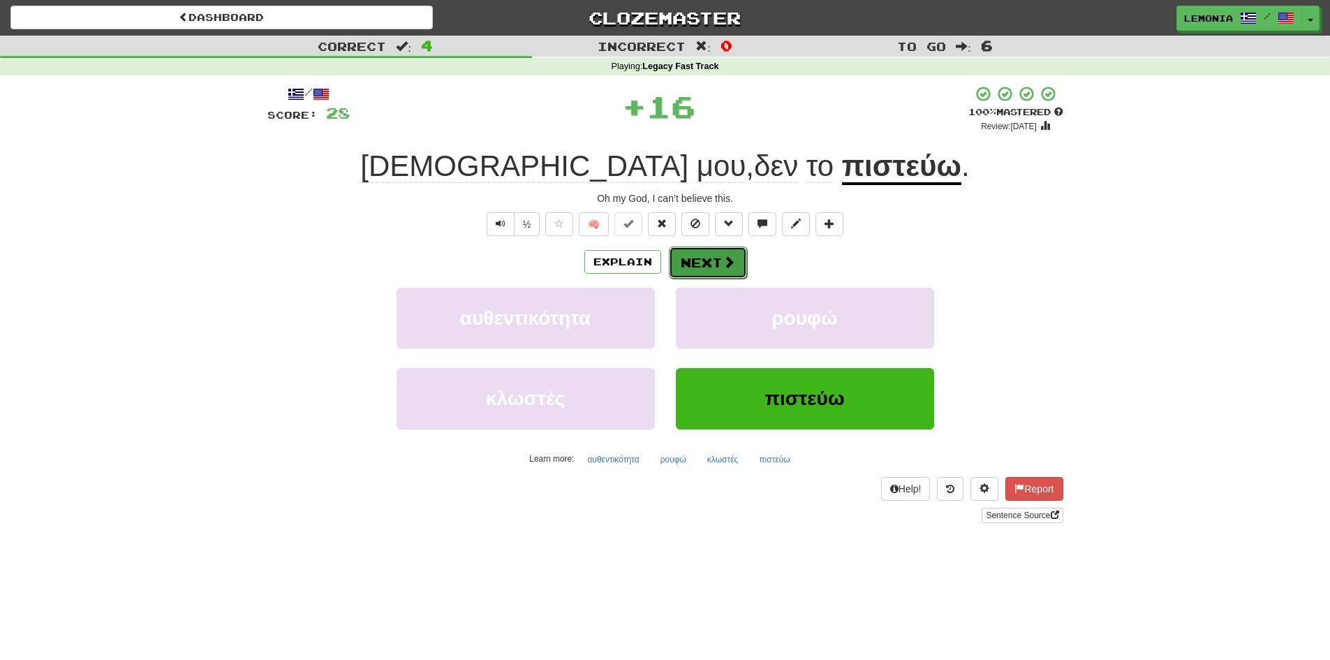
click at [731, 266] on span at bounding box center [729, 262] width 13 height 13
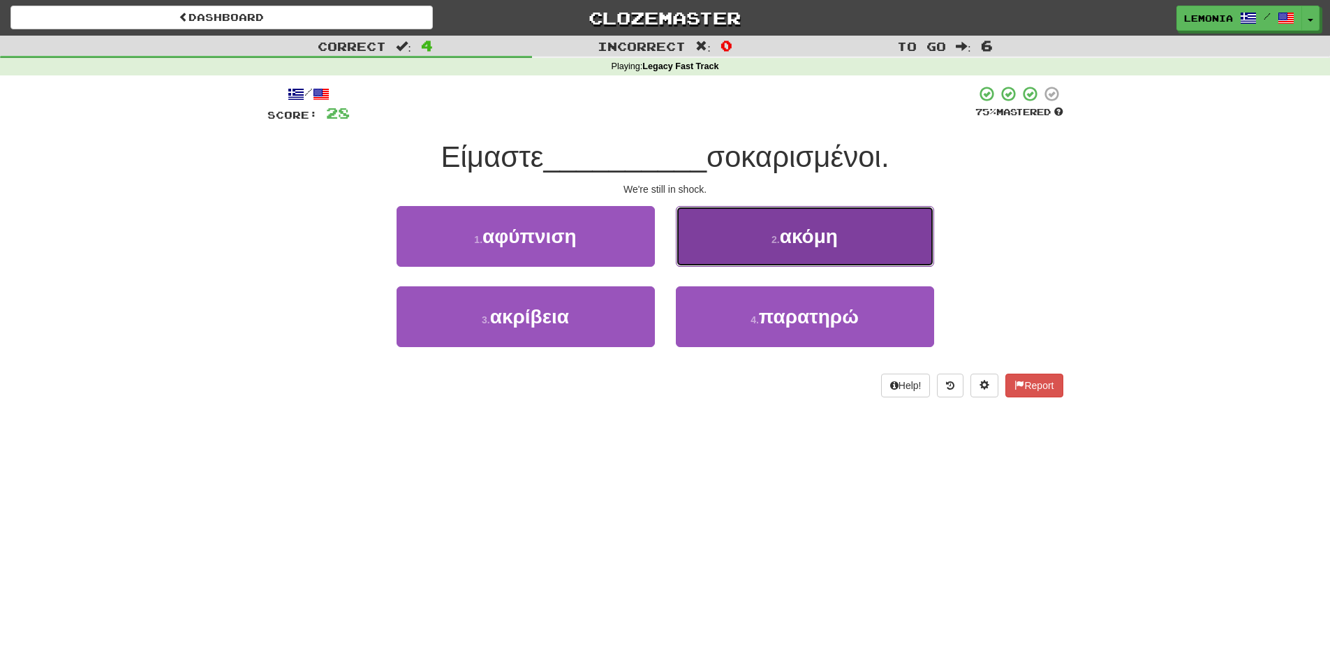
click at [904, 251] on button "2 . ακόμη" at bounding box center [805, 236] width 258 height 61
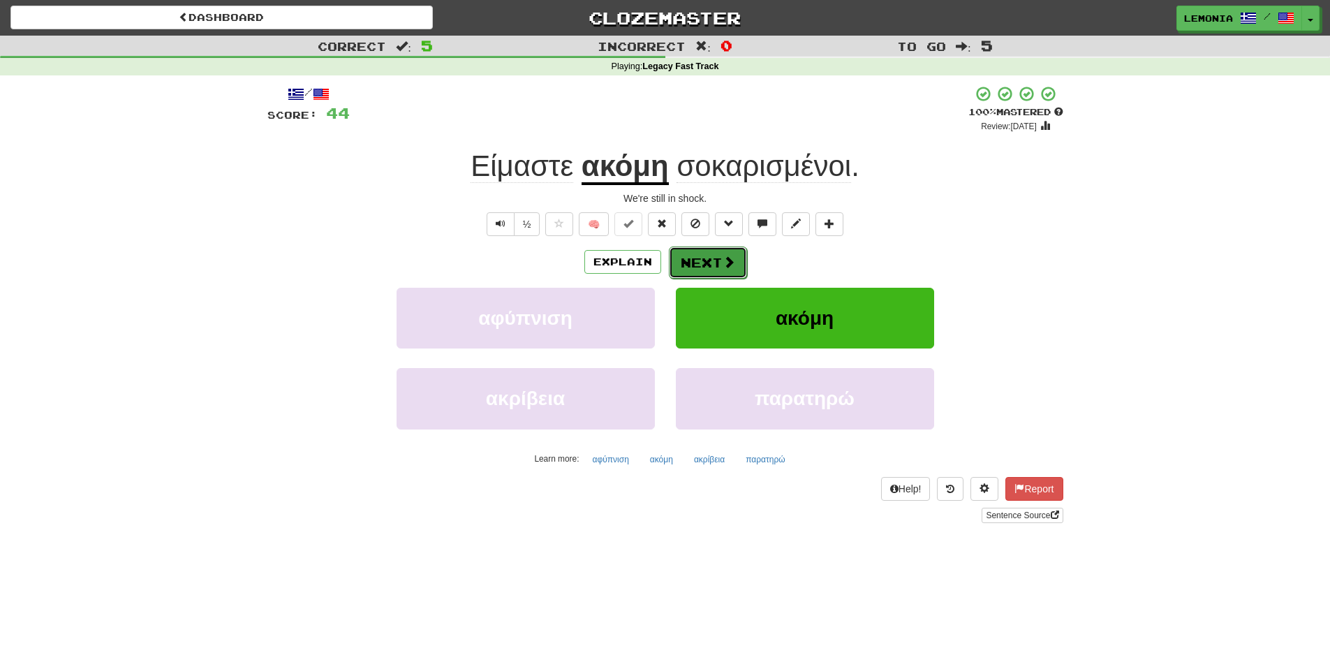
click at [707, 273] on button "Next" at bounding box center [708, 262] width 78 height 32
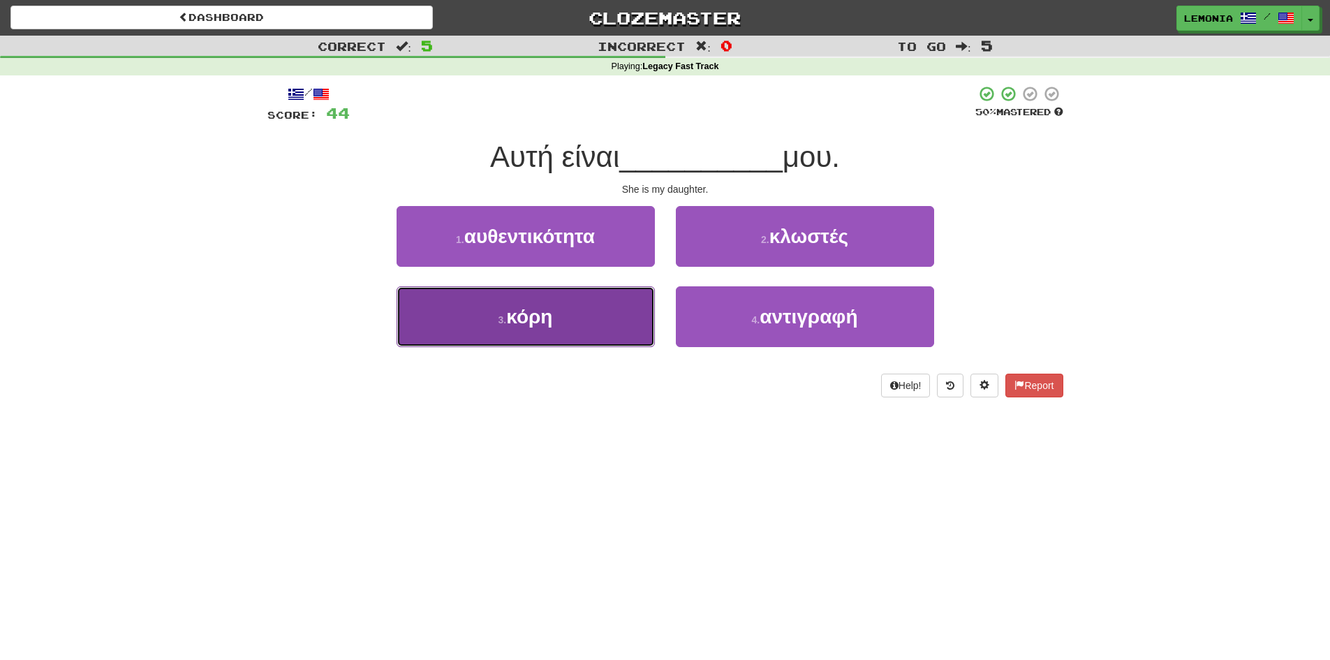
click at [560, 337] on button "3 . κόρη" at bounding box center [526, 316] width 258 height 61
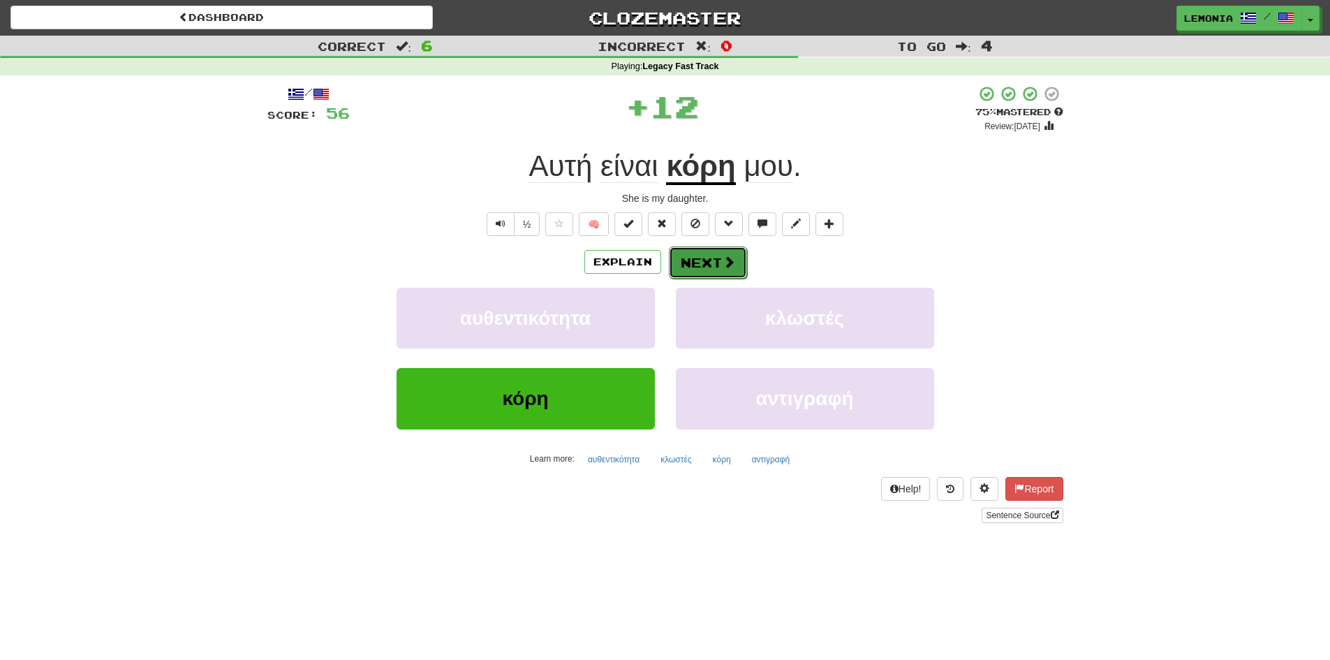
click at [714, 268] on button "Next" at bounding box center [708, 262] width 78 height 32
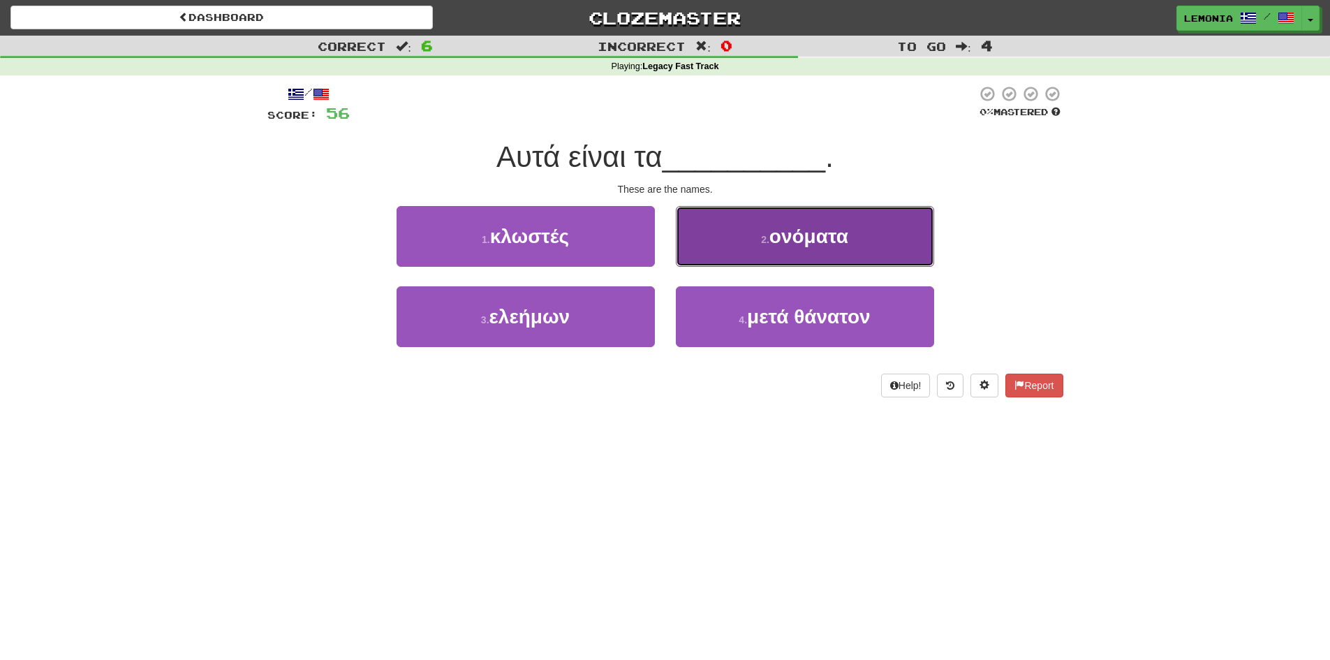
click at [839, 221] on button "2 . ονόματα" at bounding box center [805, 236] width 258 height 61
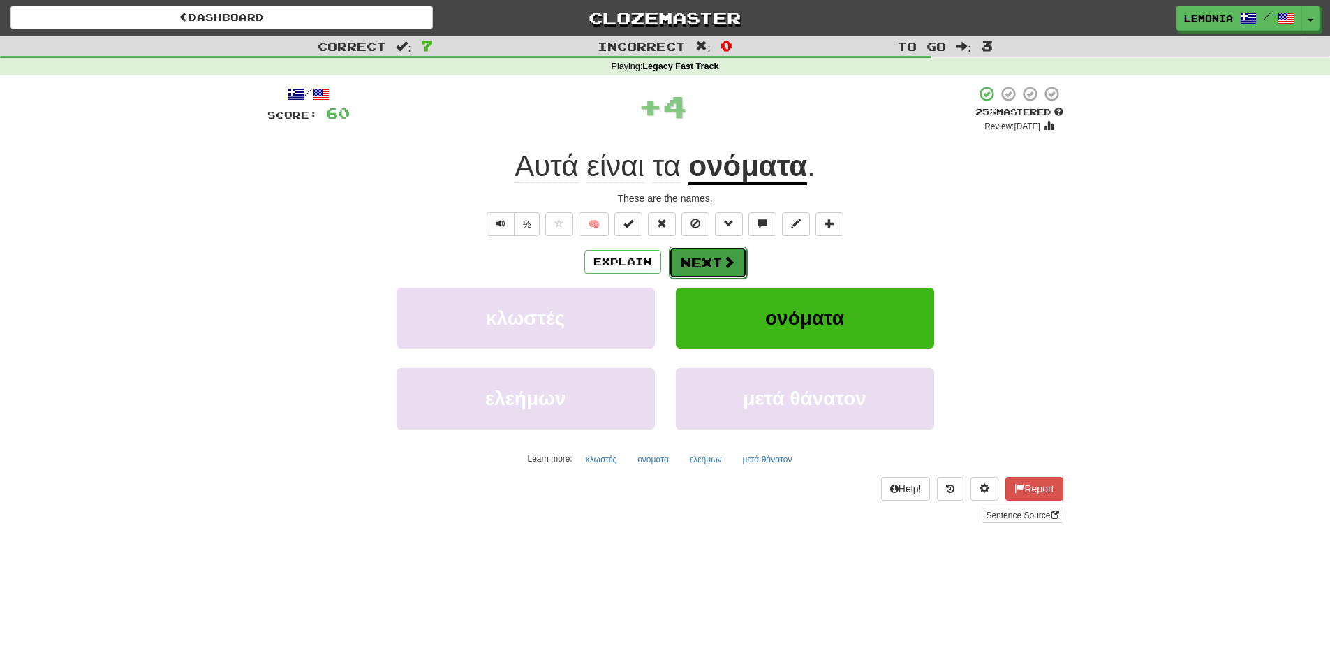
click at [719, 265] on button "Next" at bounding box center [708, 262] width 78 height 32
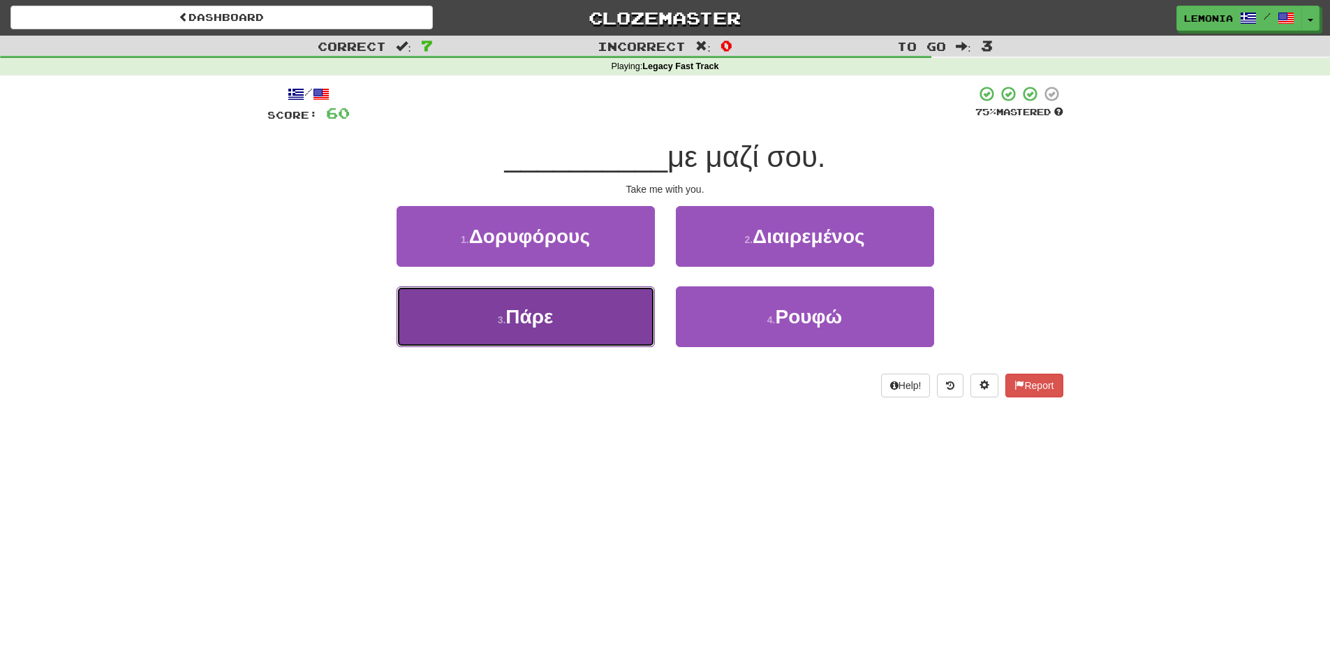
click at [568, 318] on button "3 . [GEOGRAPHIC_DATA]" at bounding box center [526, 316] width 258 height 61
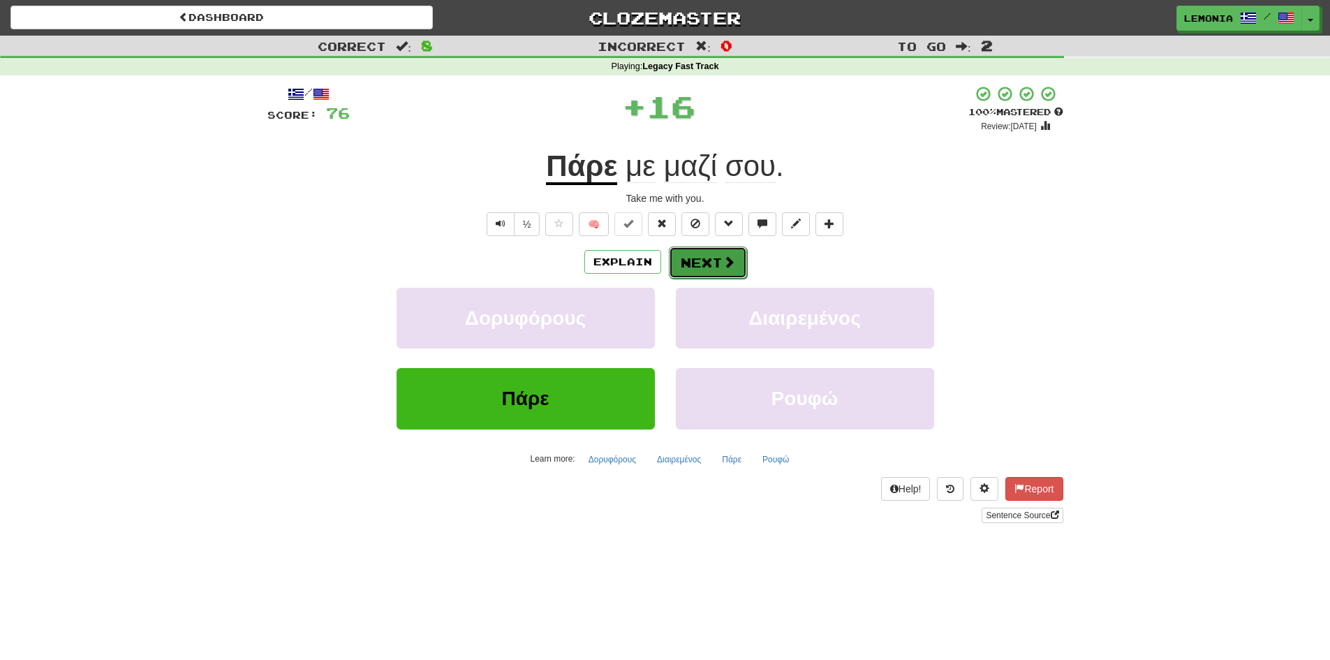
click at [723, 261] on span at bounding box center [729, 262] width 13 height 13
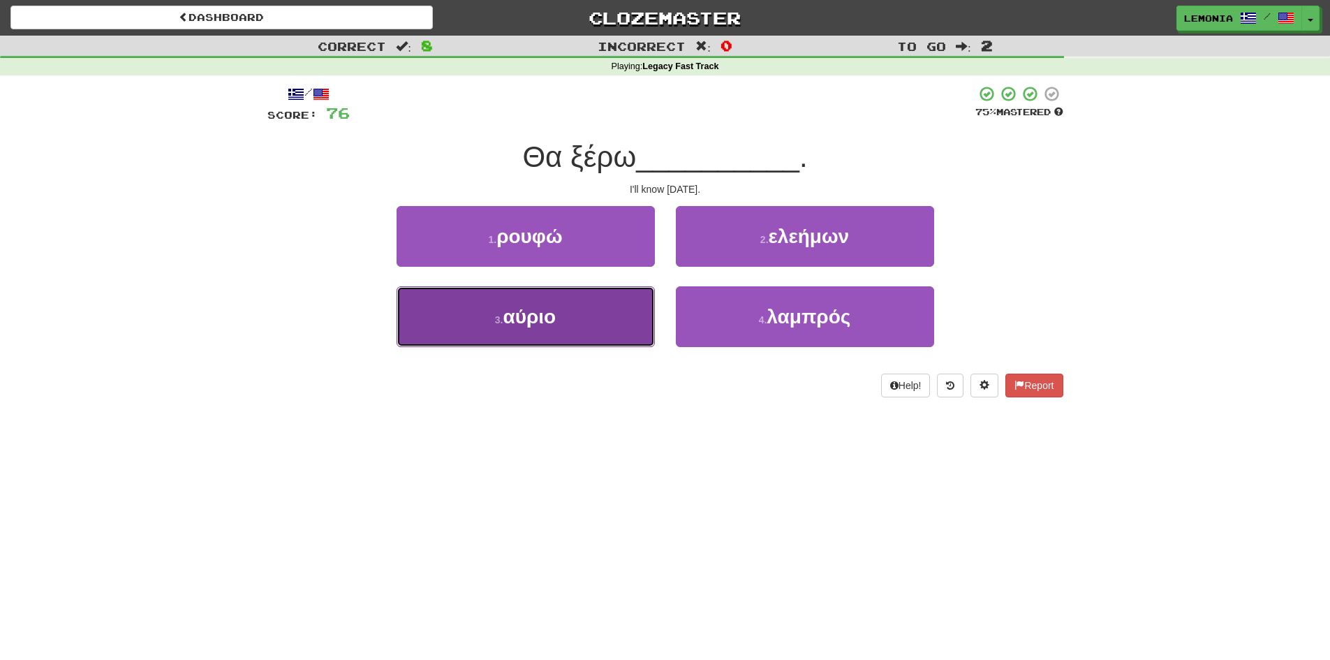
click at [641, 320] on button "3 . αύριο" at bounding box center [526, 316] width 258 height 61
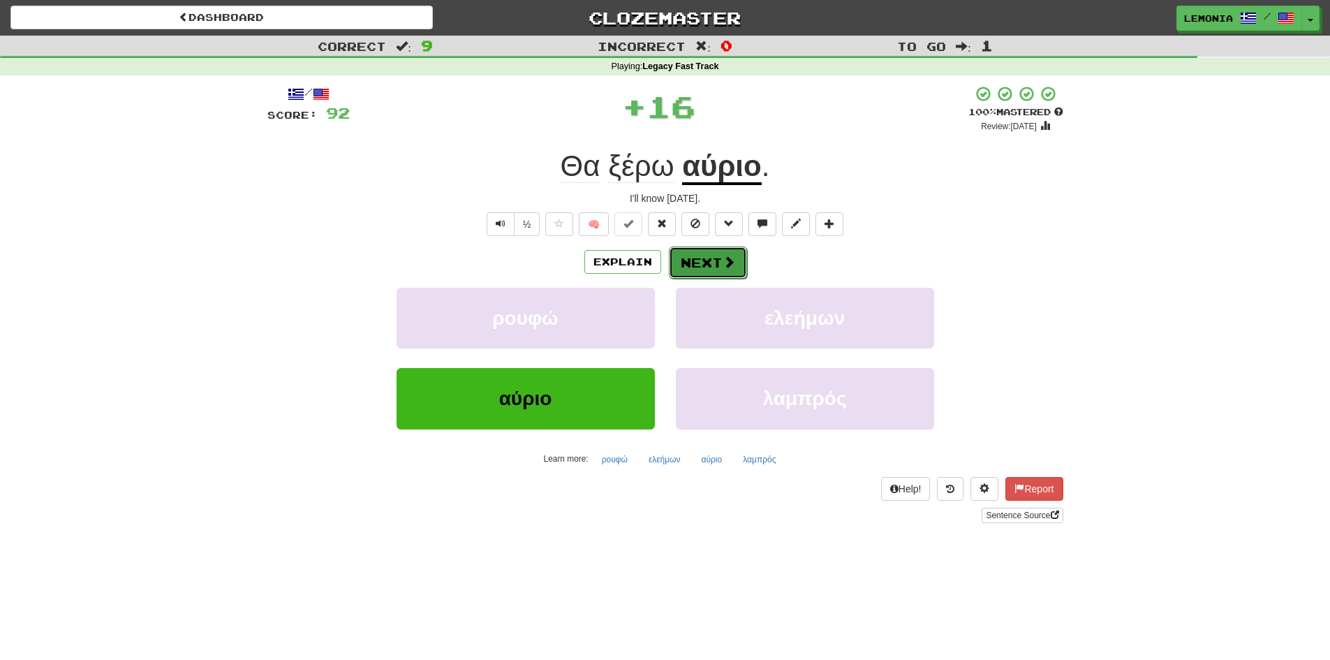
click at [726, 268] on span at bounding box center [729, 262] width 13 height 13
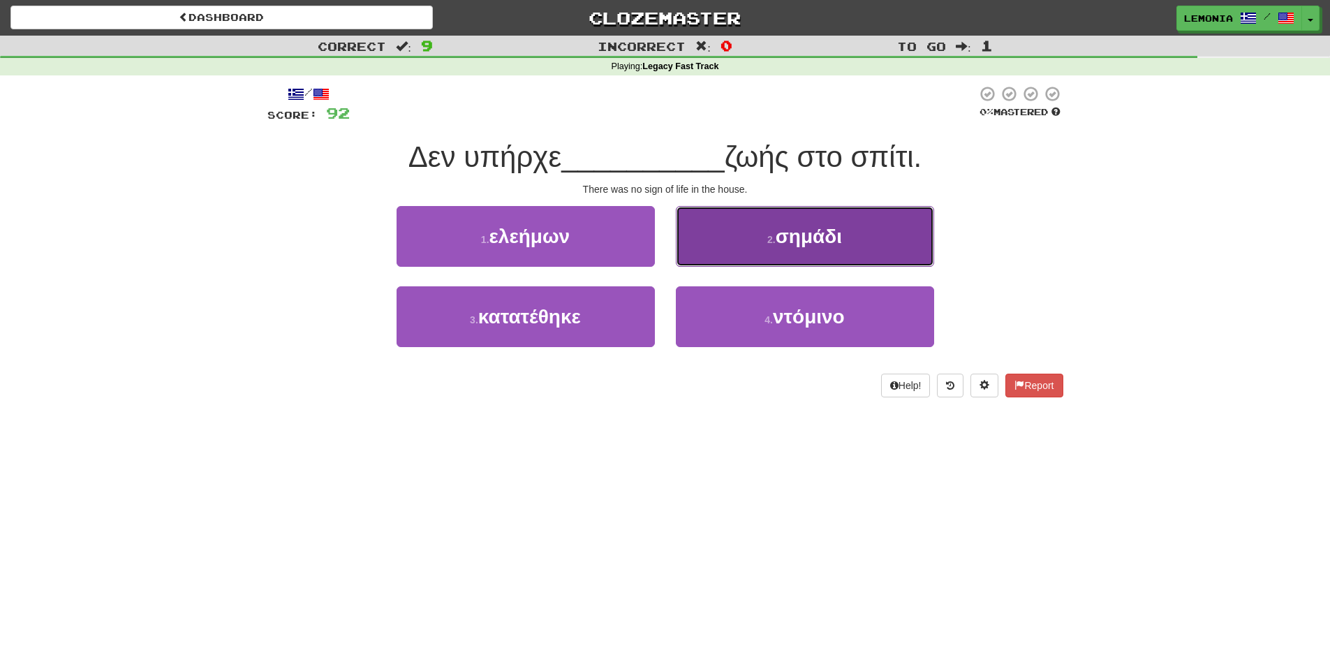
click at [871, 249] on button "2 . σημάδι" at bounding box center [805, 236] width 258 height 61
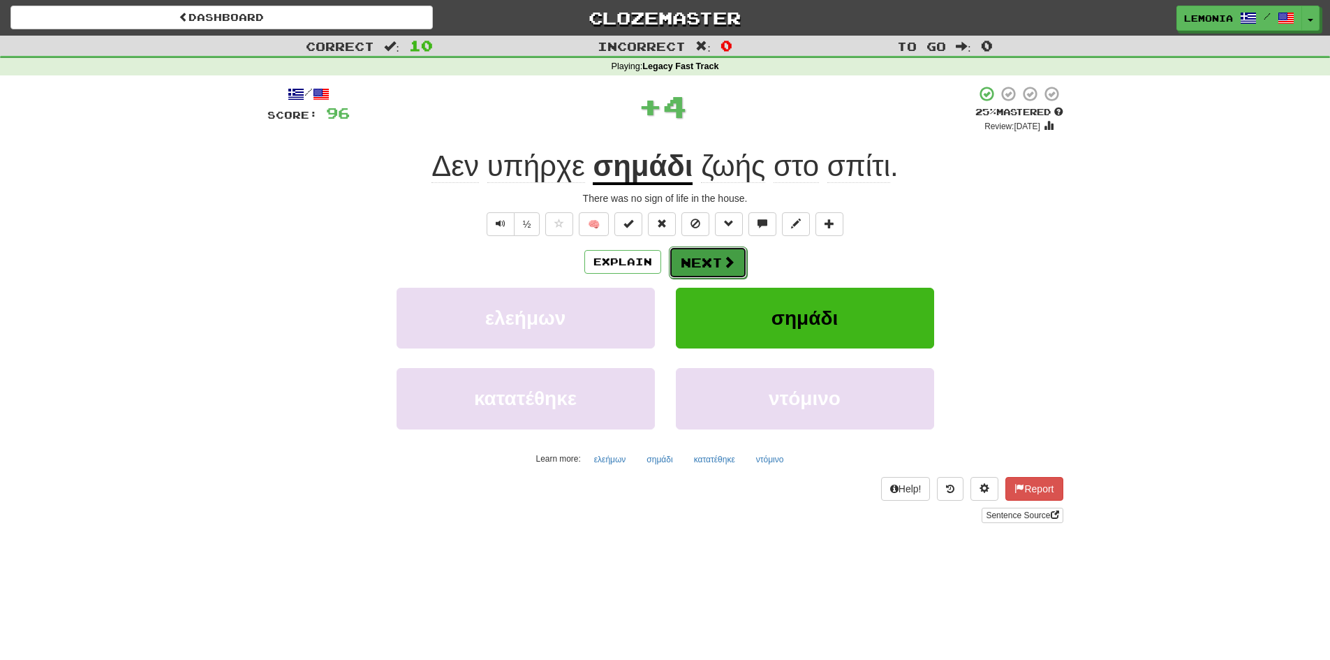
click at [705, 263] on button "Next" at bounding box center [708, 262] width 78 height 32
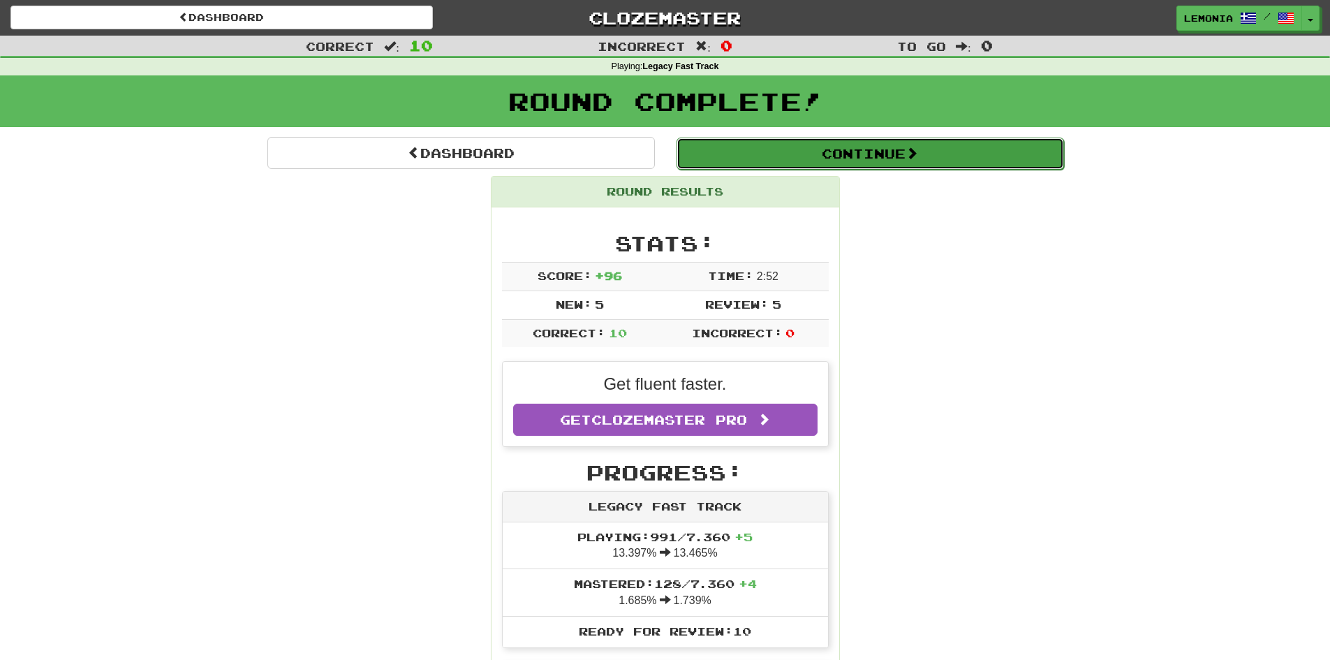
click at [984, 165] on button "Continue" at bounding box center [871, 154] width 388 height 32
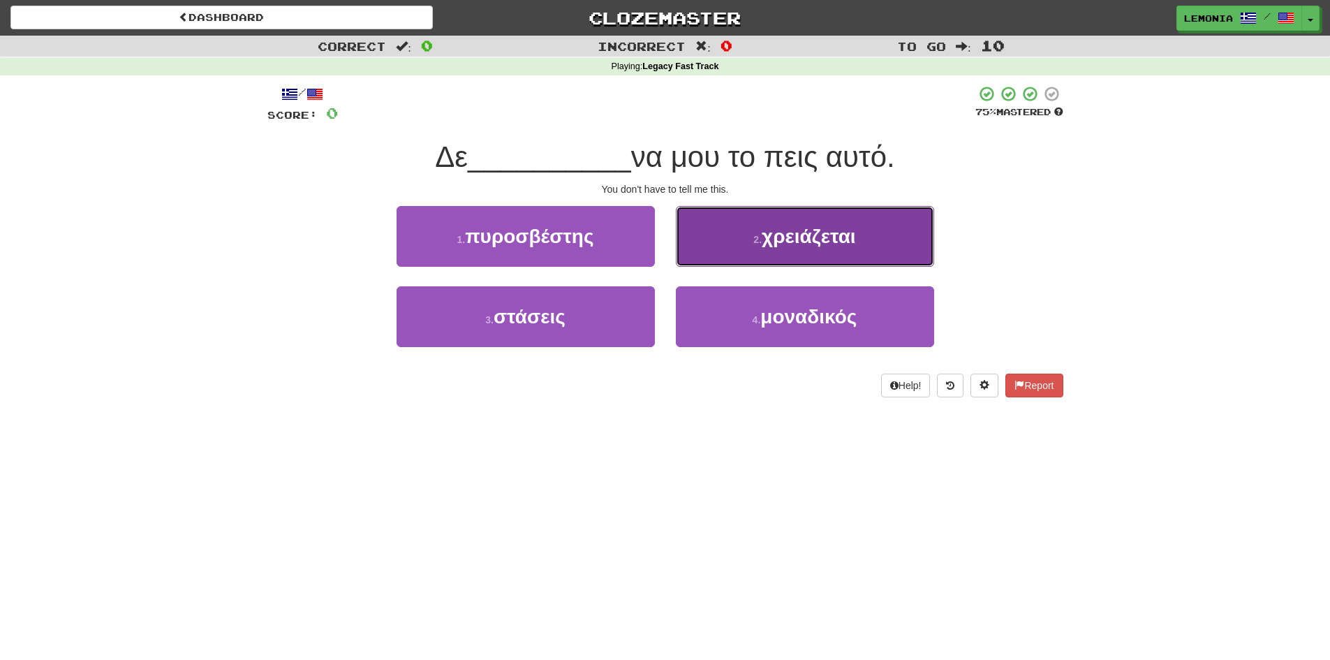
click at [866, 243] on button "2 . χρειάζεται" at bounding box center [805, 236] width 258 height 61
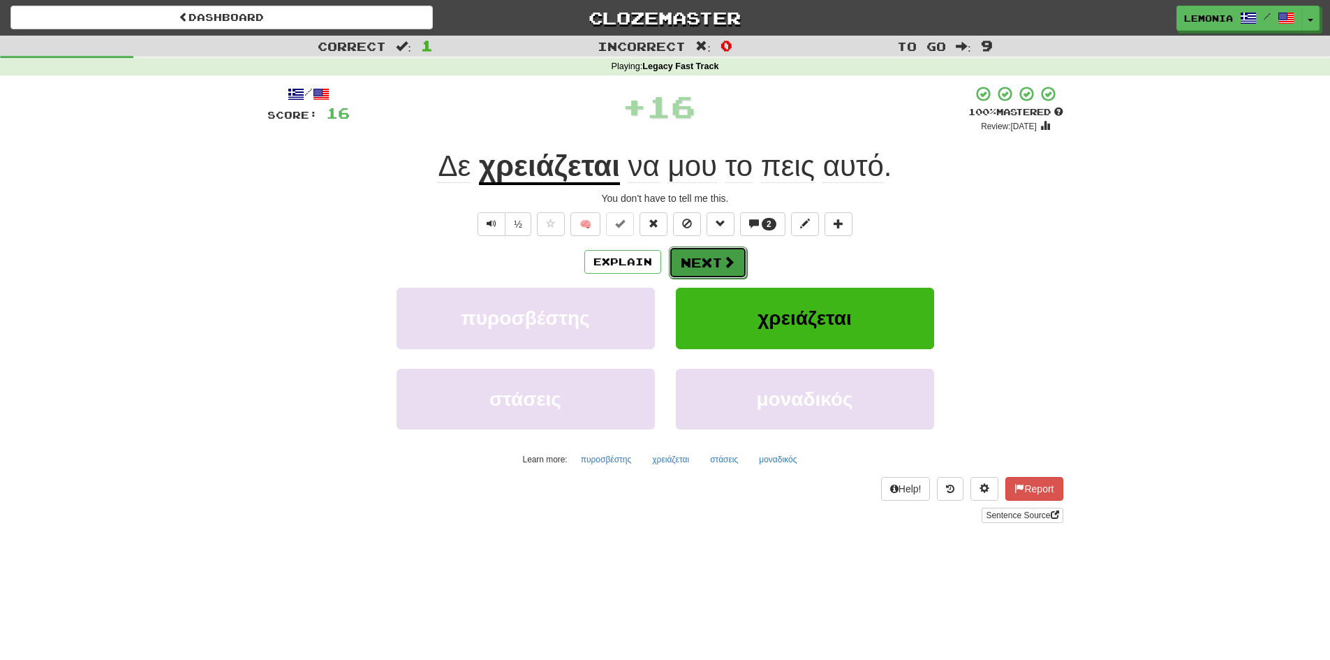
click at [697, 259] on button "Next" at bounding box center [708, 262] width 78 height 32
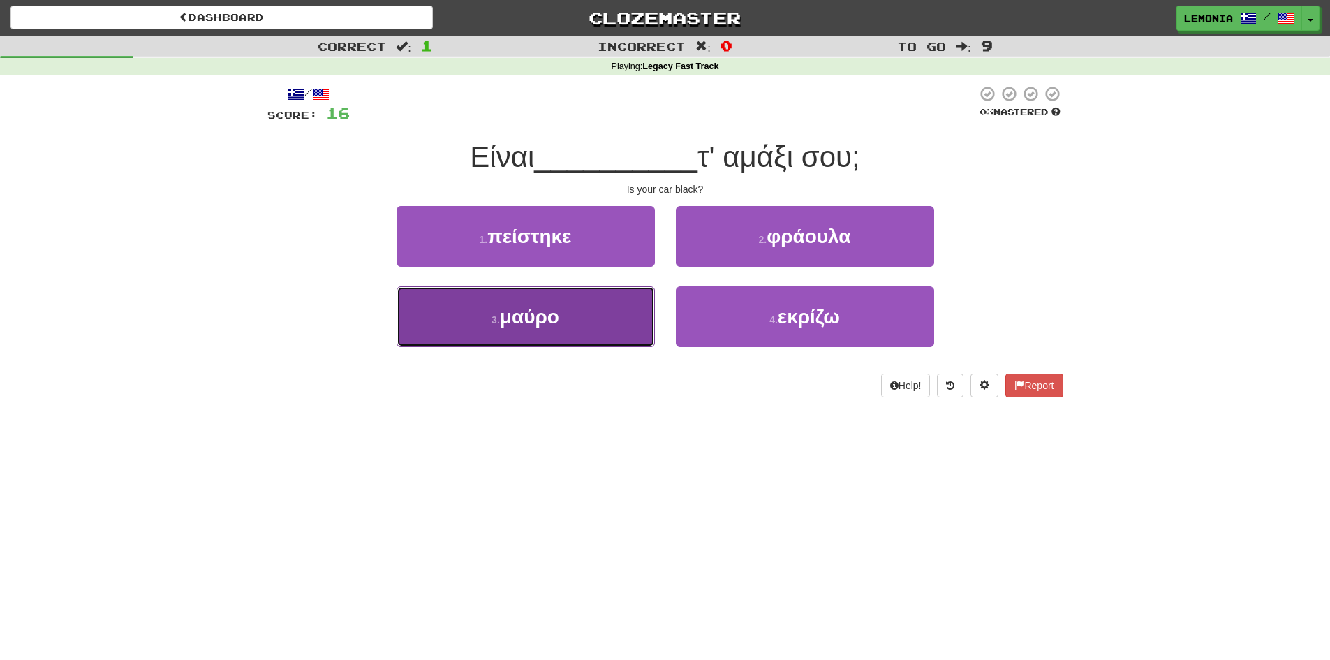
click at [580, 322] on button "3 . μαύρο" at bounding box center [526, 316] width 258 height 61
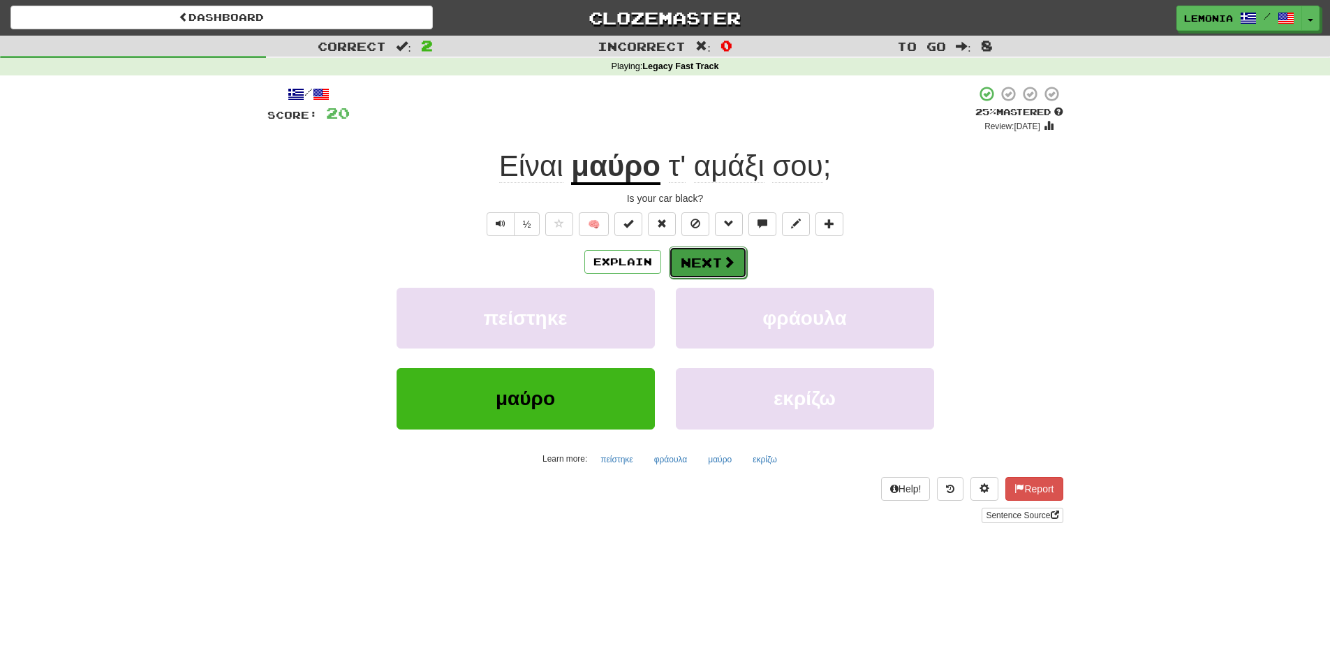
click at [703, 260] on button "Next" at bounding box center [708, 262] width 78 height 32
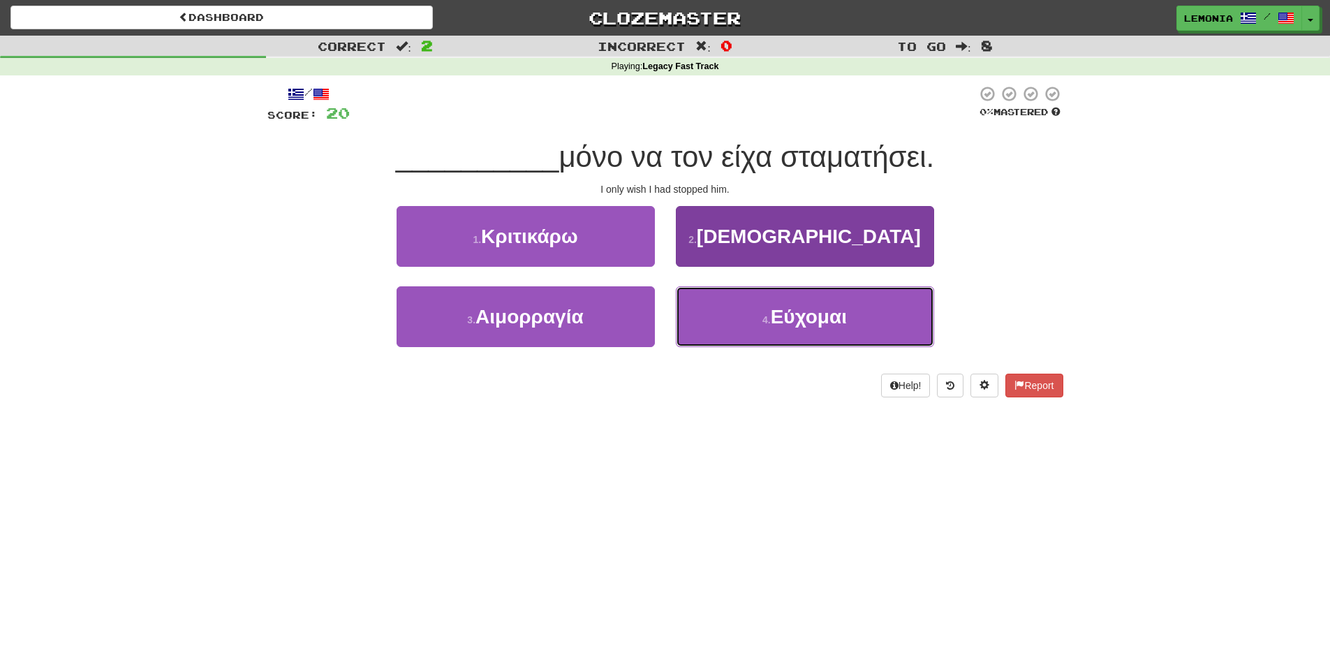
click at [830, 325] on span "Εύχομαι" at bounding box center [809, 317] width 76 height 22
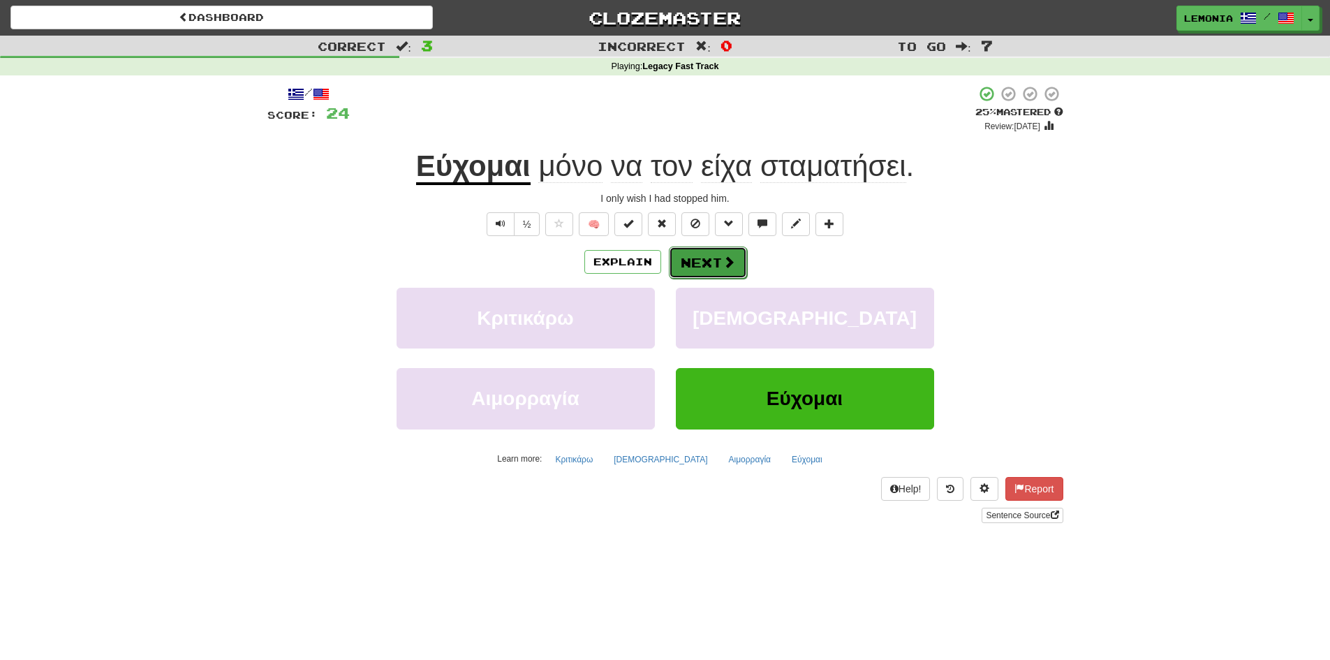
click at [733, 262] on span at bounding box center [729, 262] width 13 height 13
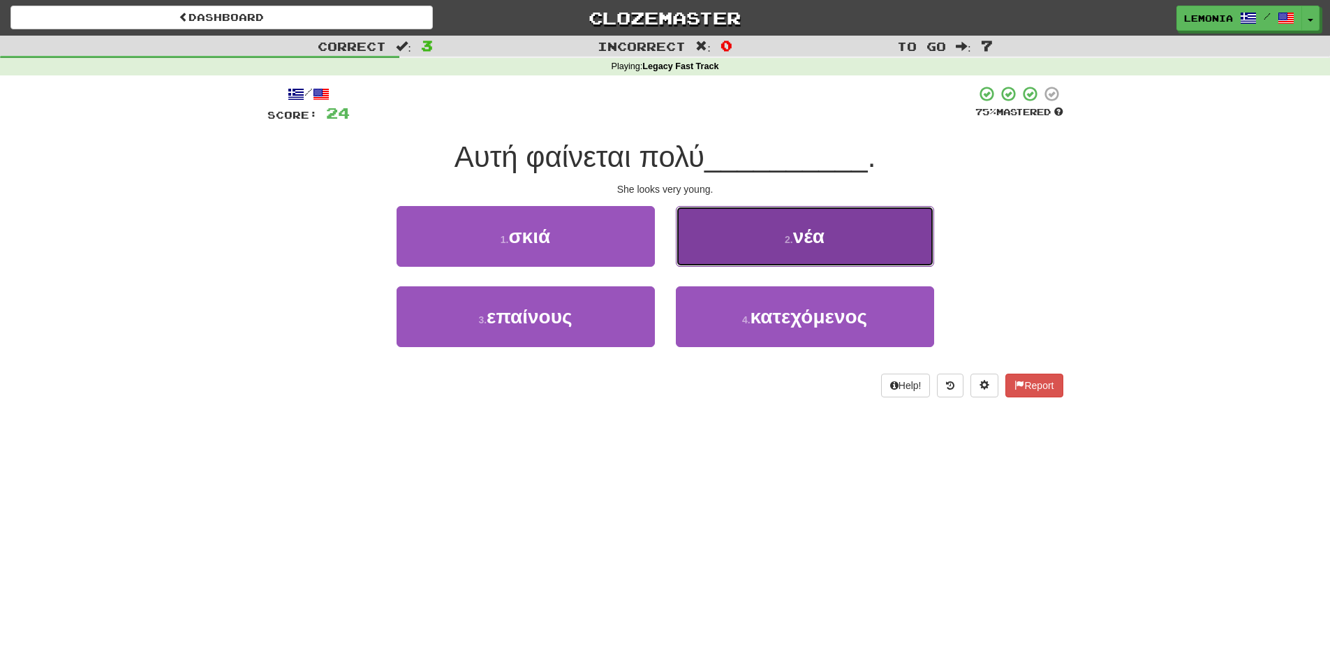
click at [765, 229] on button "2 . νέα" at bounding box center [805, 236] width 258 height 61
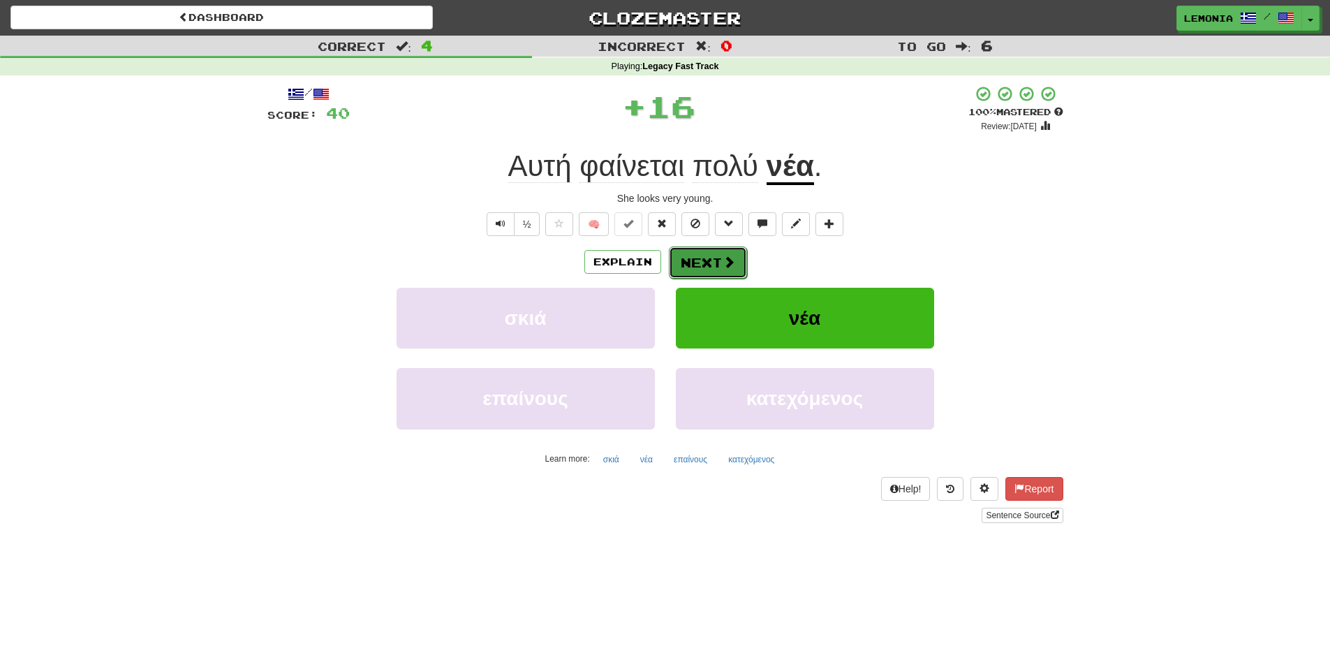
click at [702, 260] on button "Next" at bounding box center [708, 262] width 78 height 32
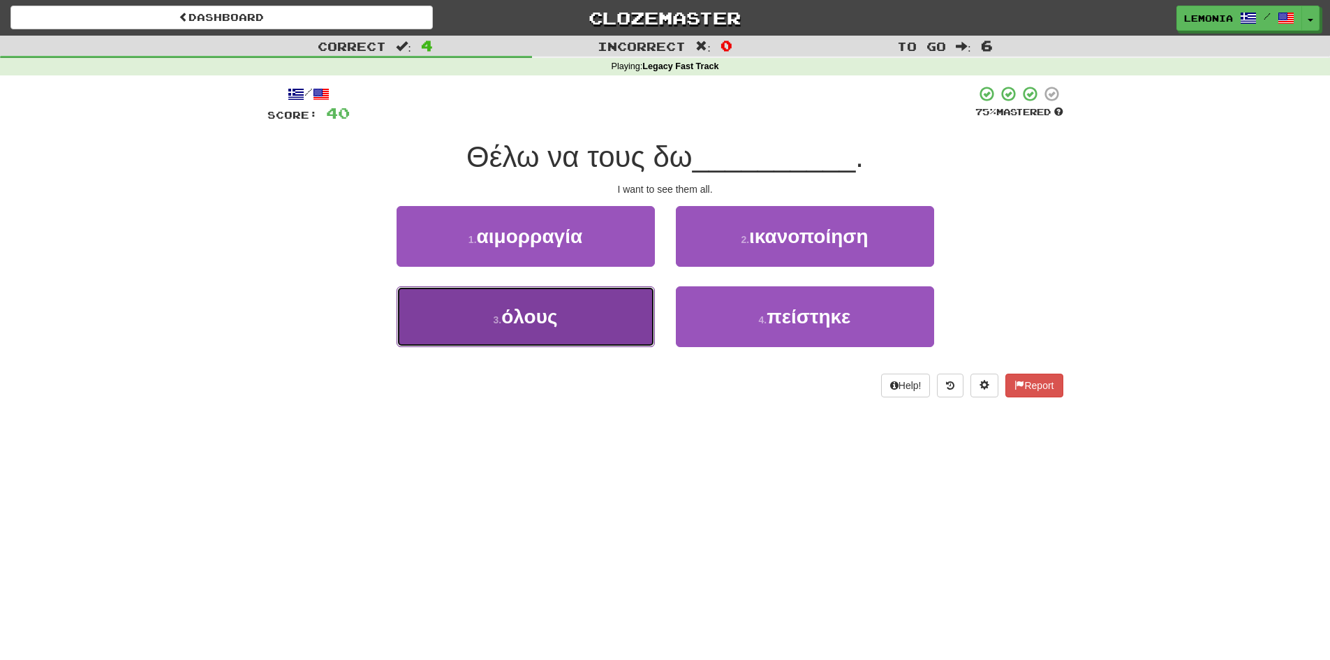
click at [580, 326] on button "3 . όλους" at bounding box center [526, 316] width 258 height 61
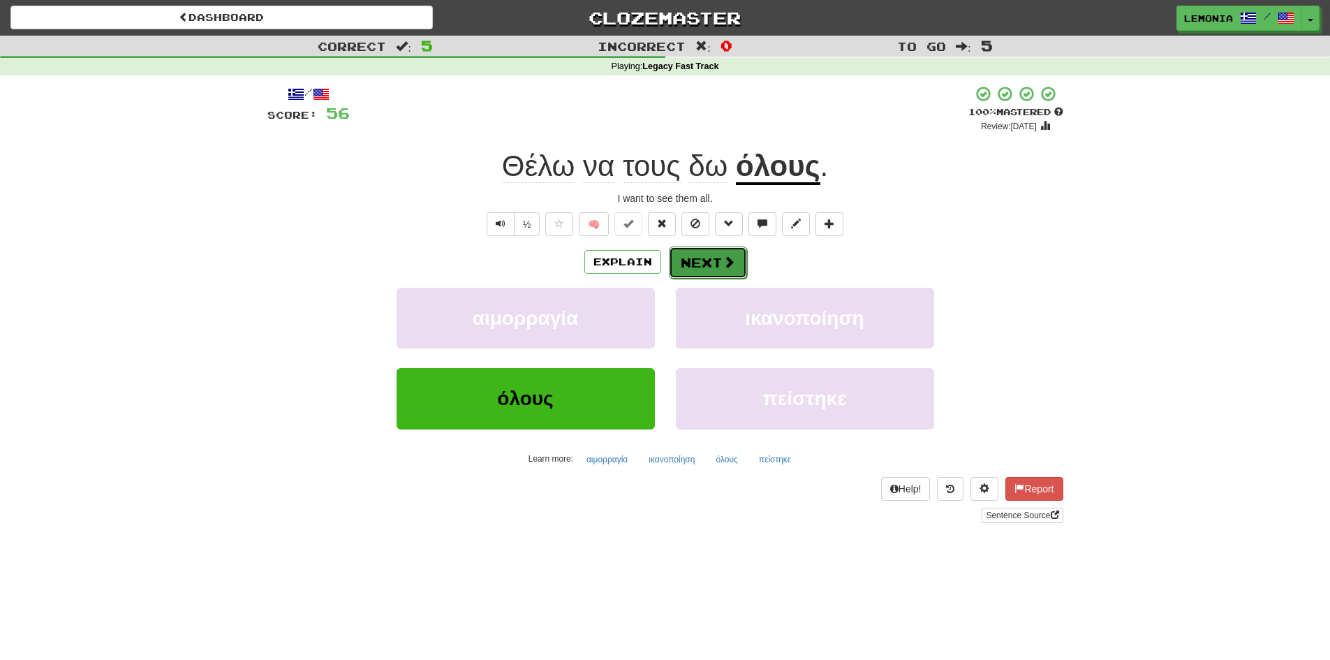
click at [686, 269] on button "Next" at bounding box center [708, 262] width 78 height 32
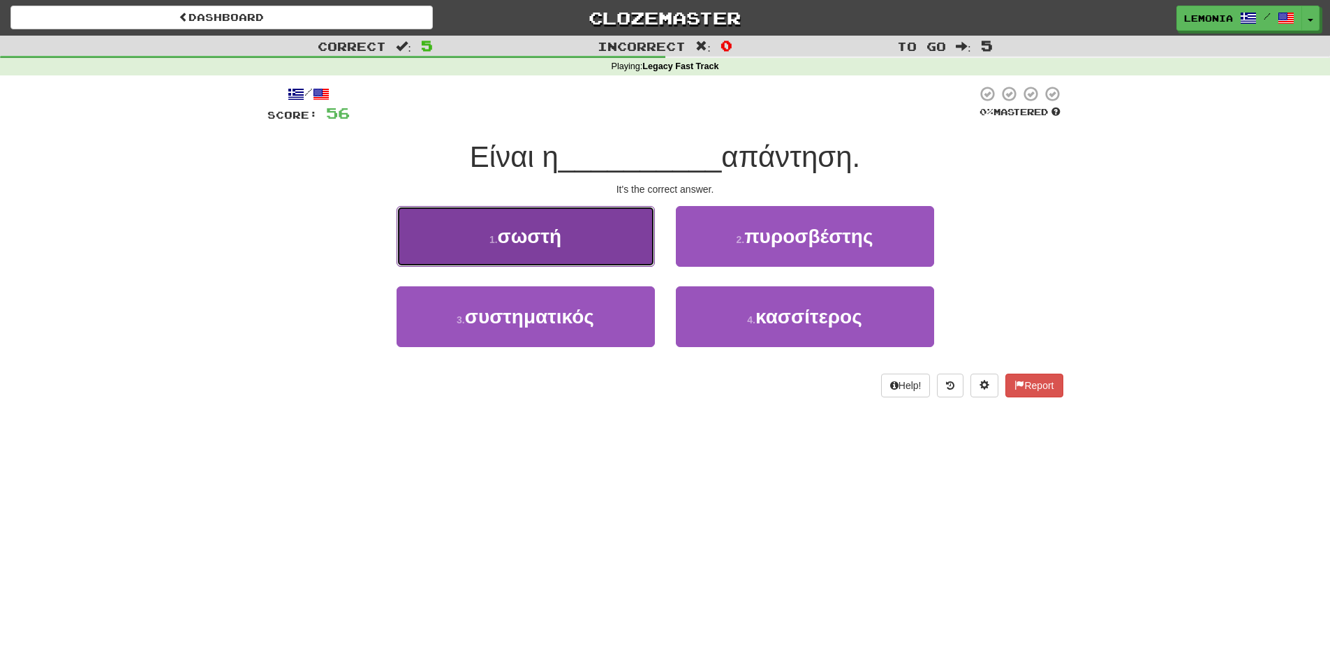
click at [580, 240] on button "1 . σωστή" at bounding box center [526, 236] width 258 height 61
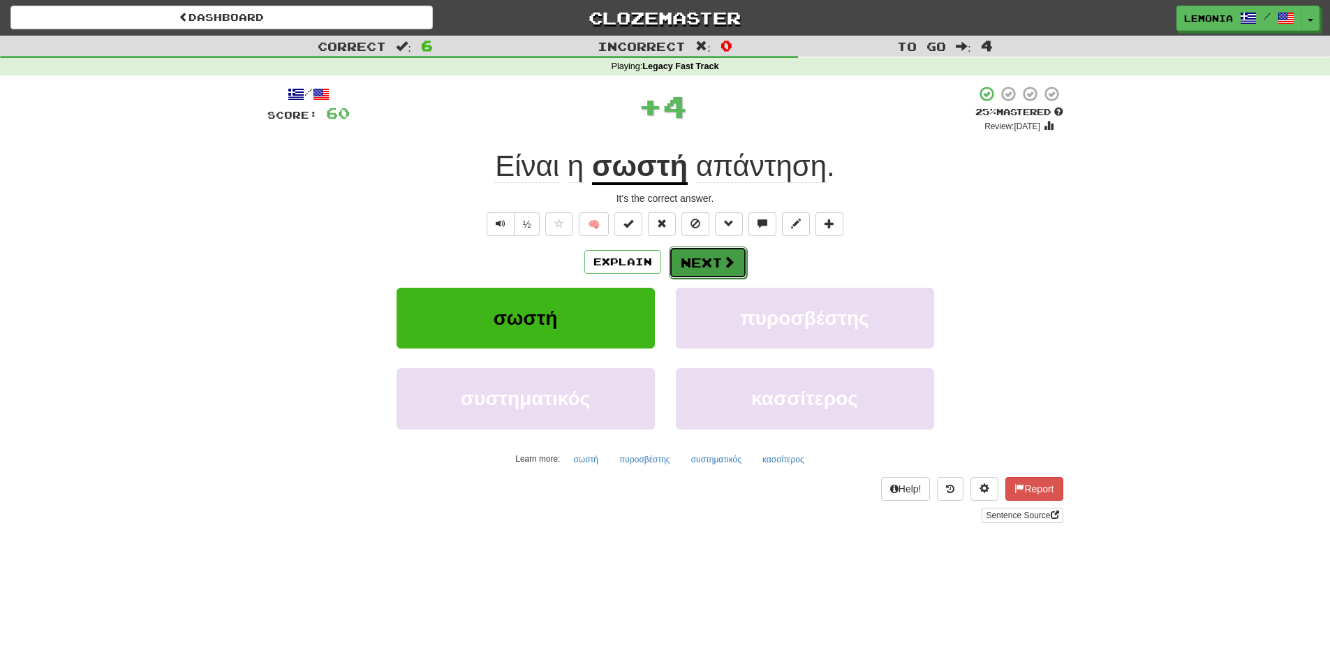
click at [707, 271] on button "Next" at bounding box center [708, 262] width 78 height 32
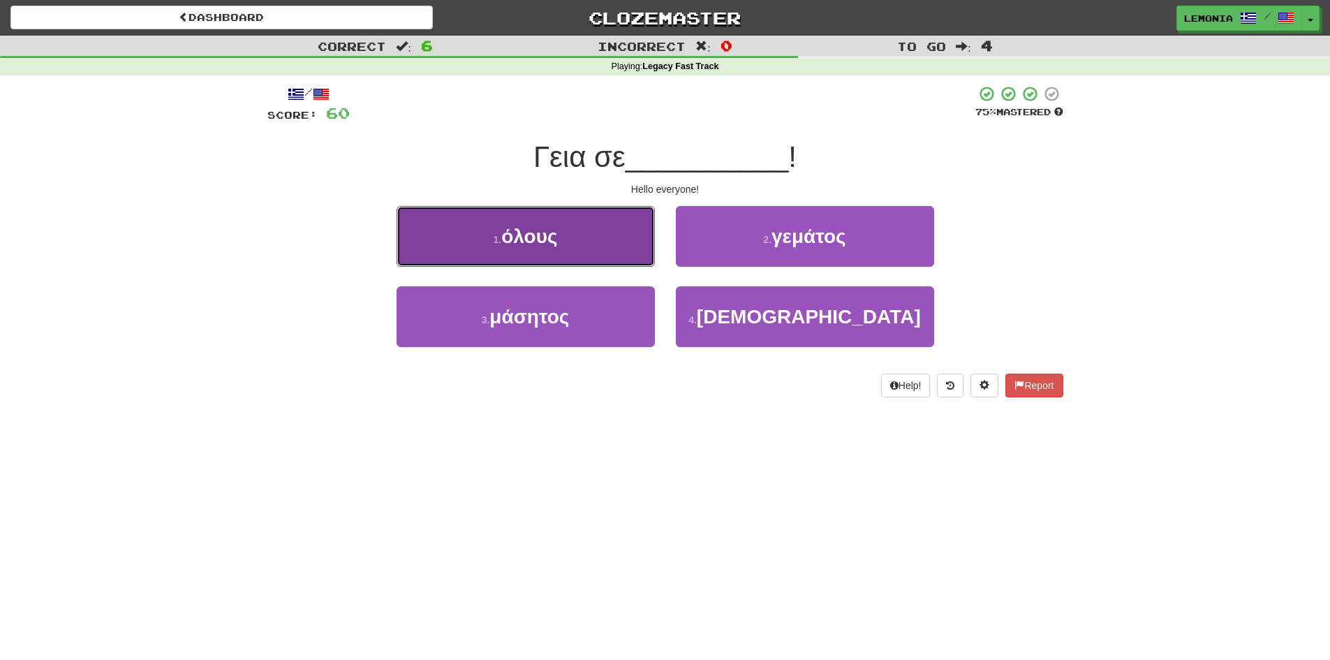
click at [577, 242] on button "1 . όλους" at bounding box center [526, 236] width 258 height 61
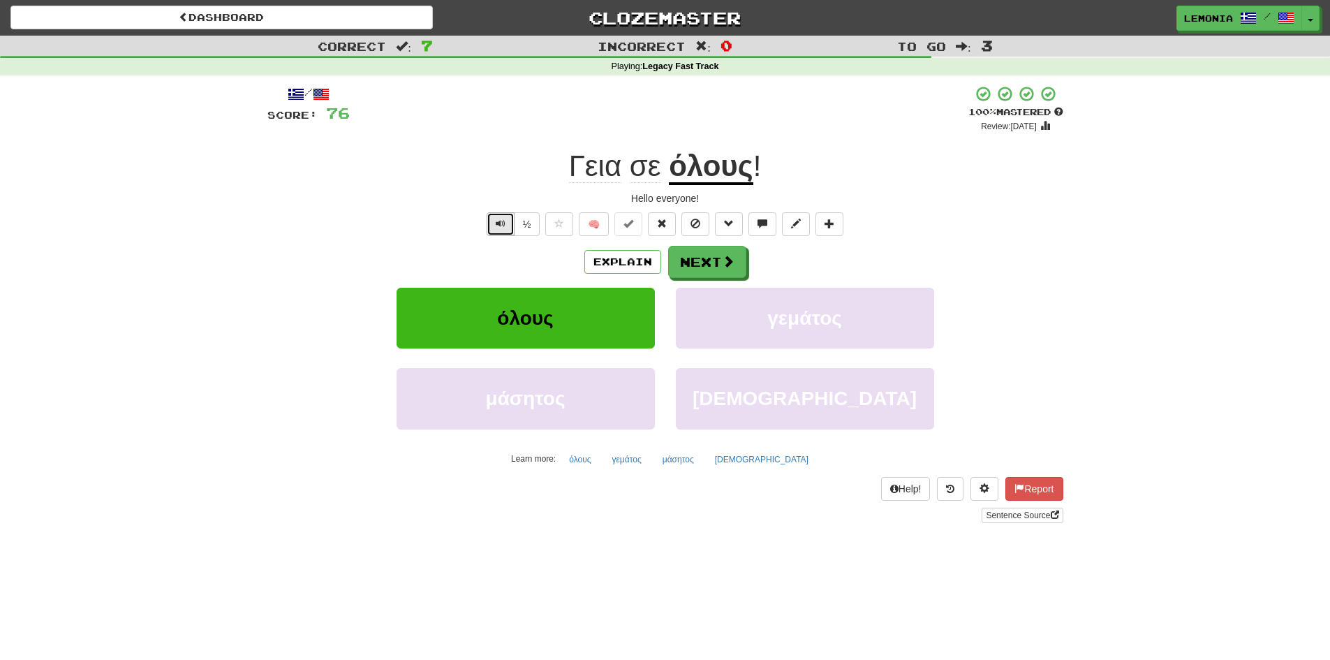
click at [496, 220] on span "Text-to-speech controls" at bounding box center [501, 224] width 10 height 10
click at [716, 267] on button "Next" at bounding box center [708, 262] width 78 height 32
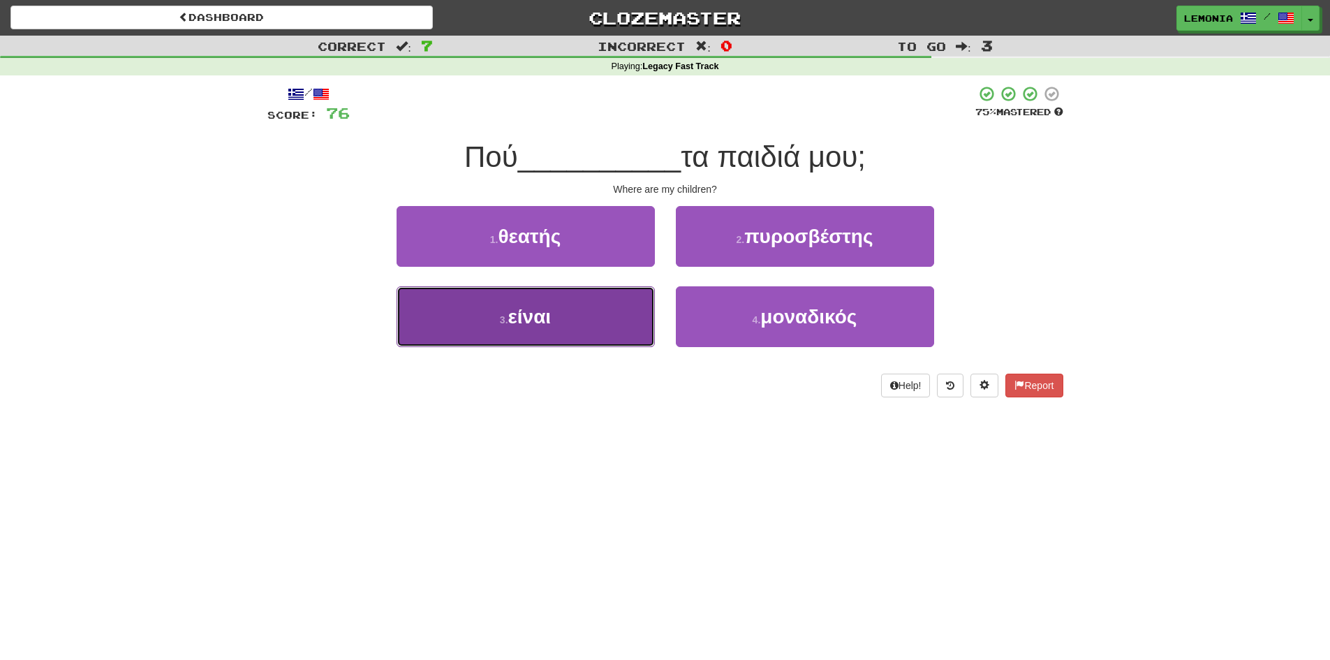
click at [591, 321] on button "3 . είναι" at bounding box center [526, 316] width 258 height 61
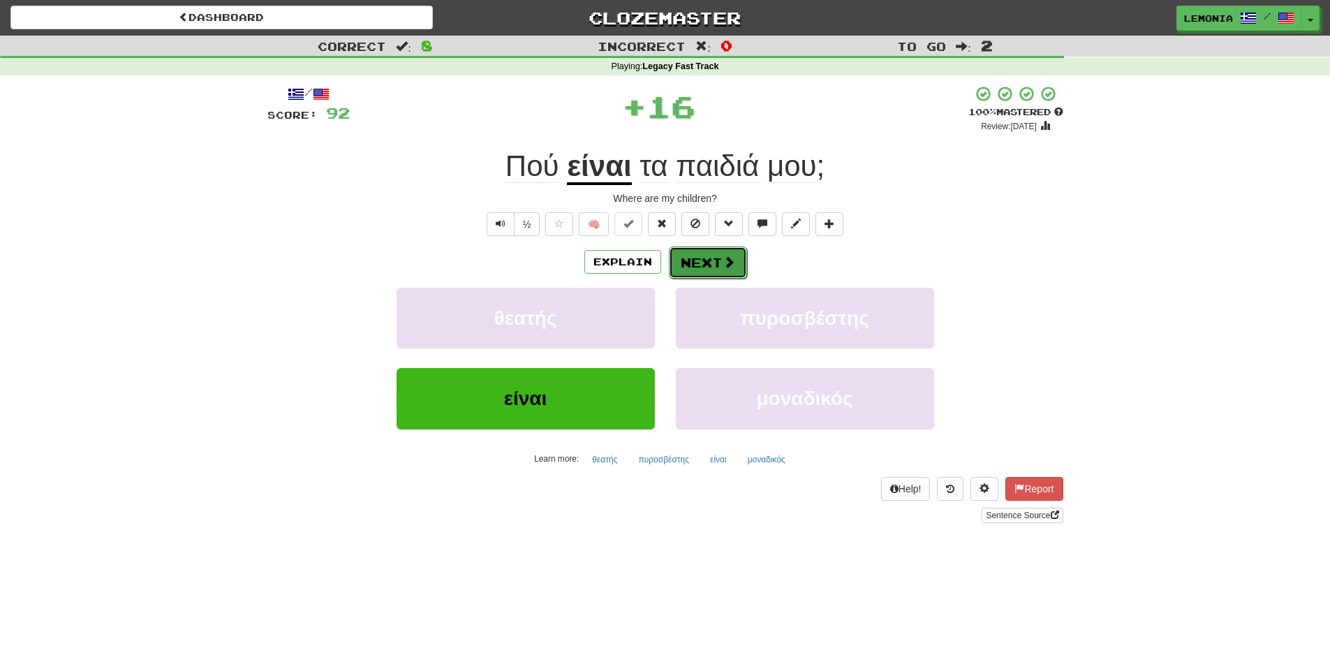
click at [705, 270] on button "Next" at bounding box center [708, 262] width 78 height 32
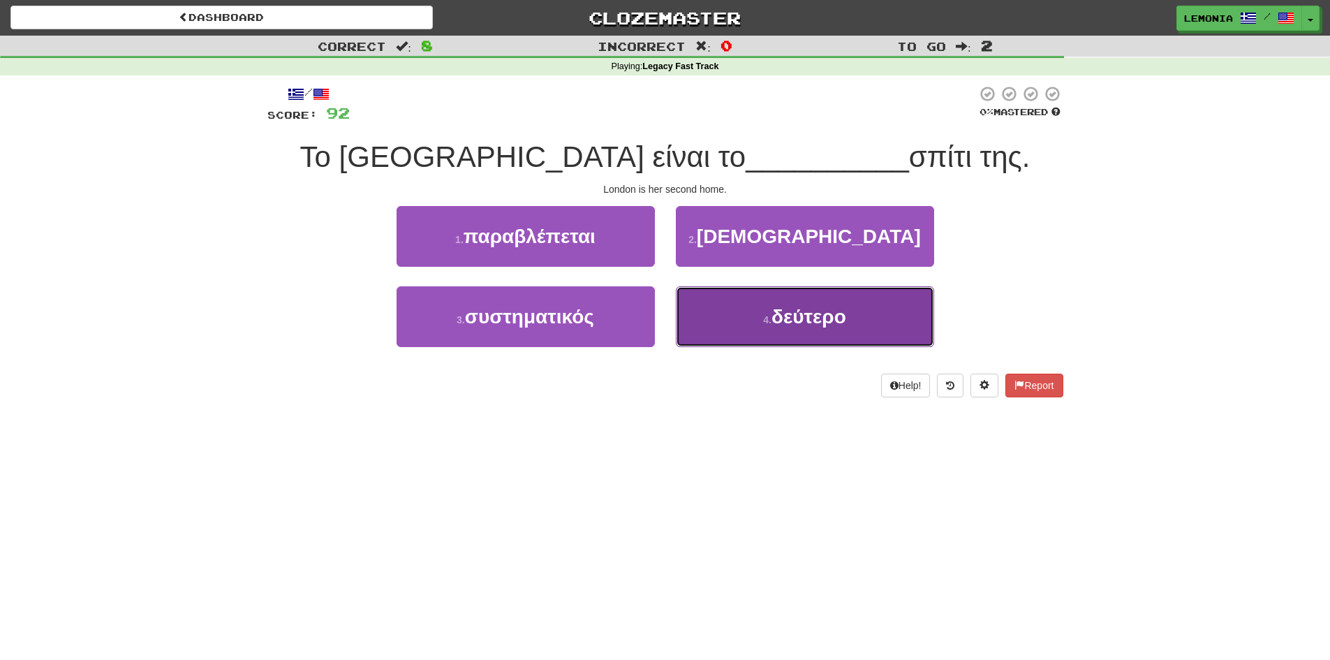
click at [811, 323] on span "δεύτερο" at bounding box center [809, 317] width 75 height 22
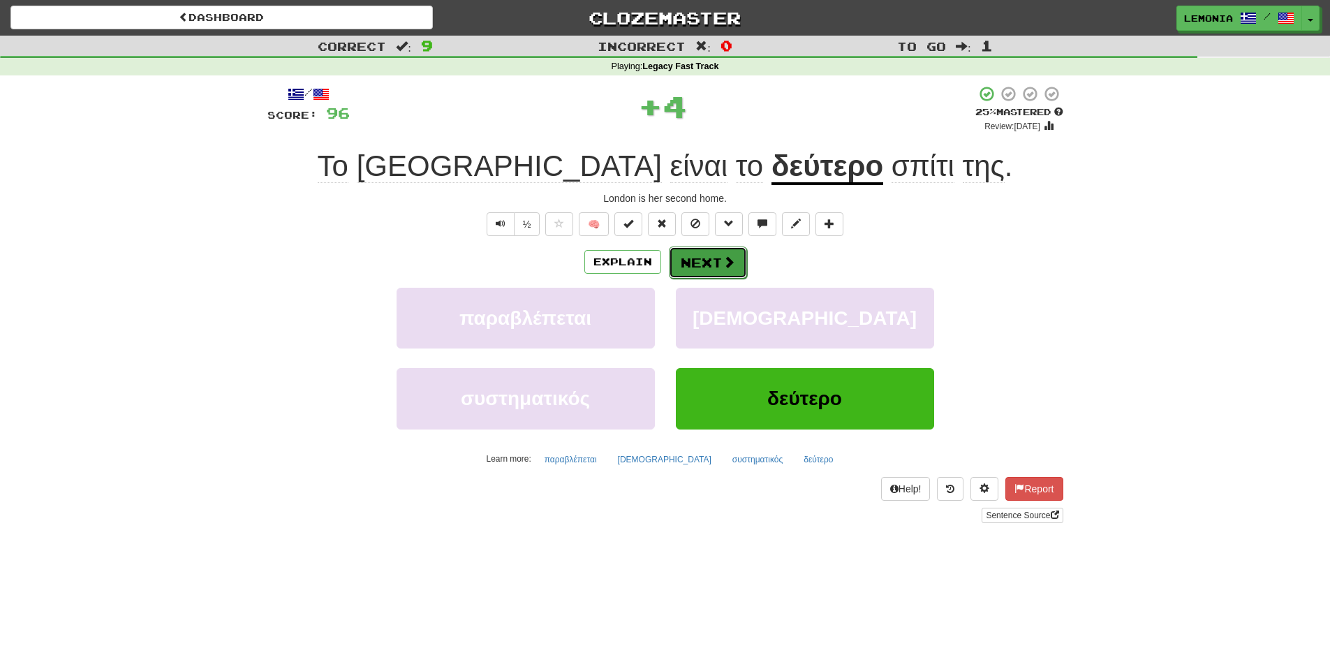
click at [723, 256] on span at bounding box center [729, 262] width 13 height 13
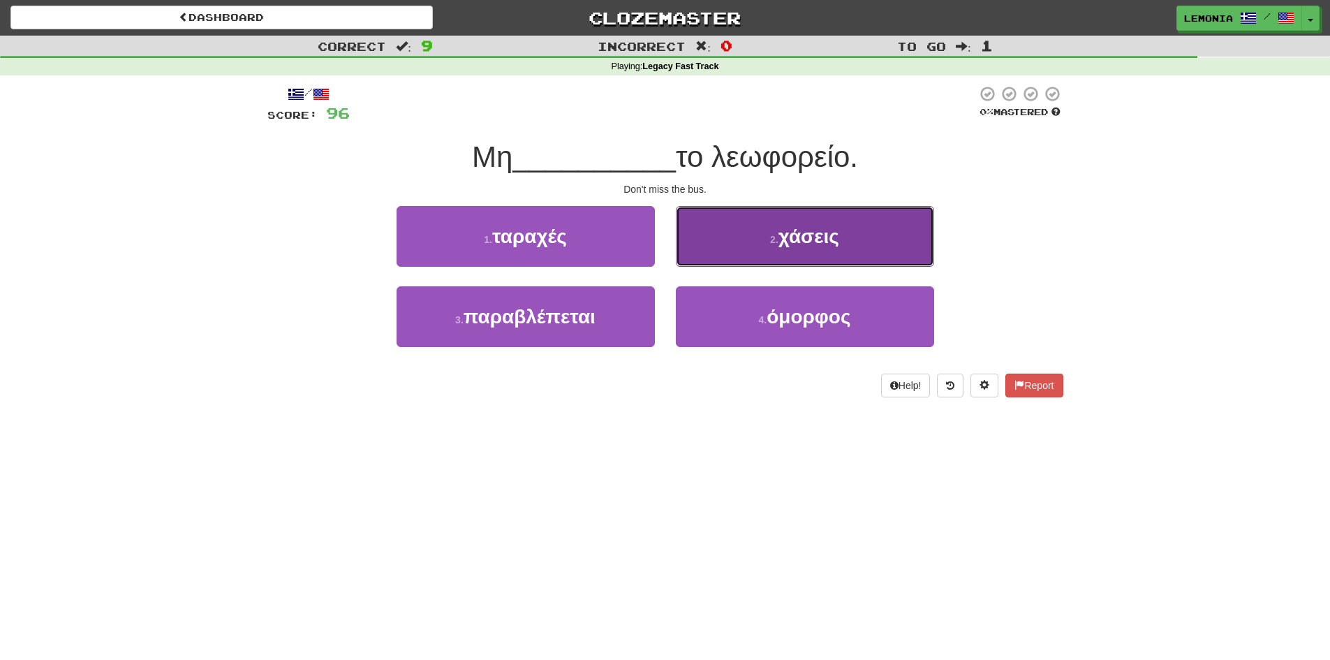
click at [904, 258] on button "2 . χάσεις" at bounding box center [805, 236] width 258 height 61
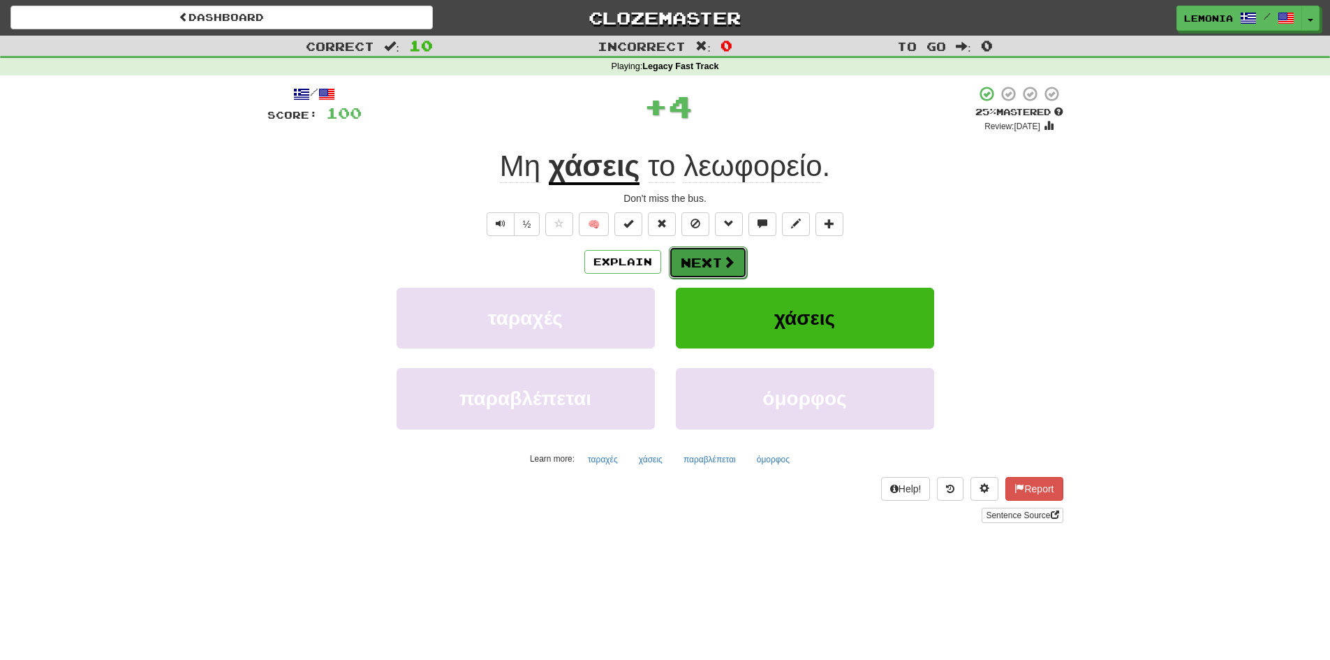
click at [723, 270] on button "Next" at bounding box center [708, 262] width 78 height 32
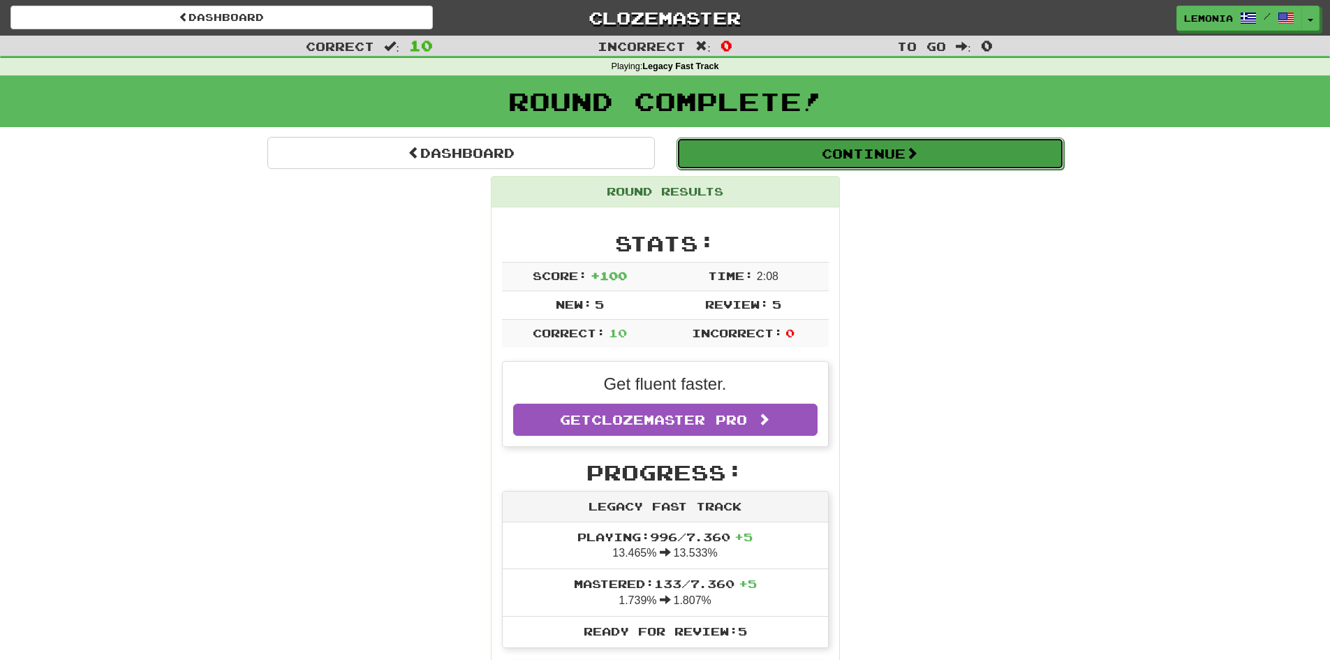
click at [917, 141] on button "Continue" at bounding box center [871, 154] width 388 height 32
